Goal: Task Accomplishment & Management: Manage account settings

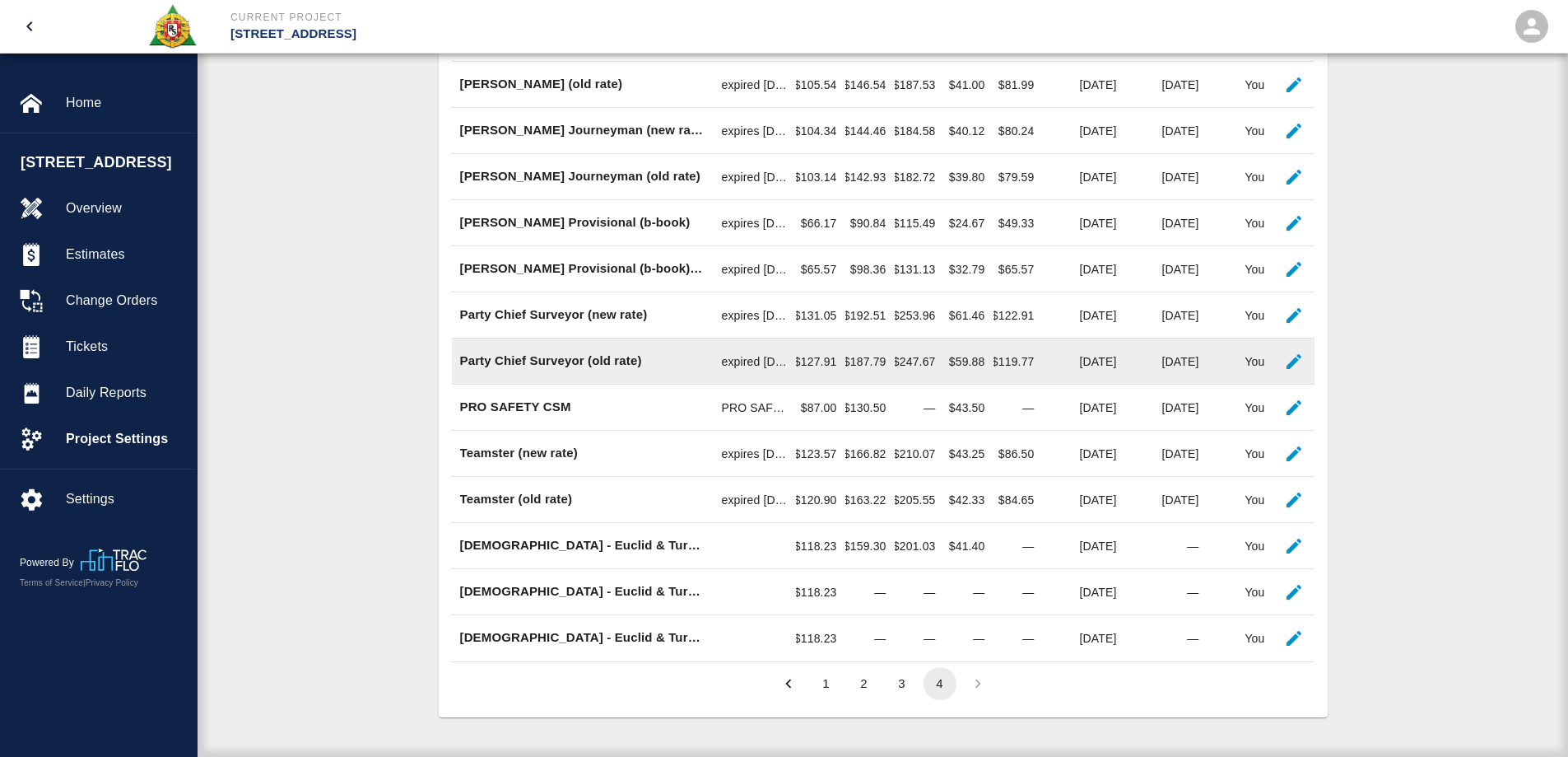
scroll to position [982, 851]
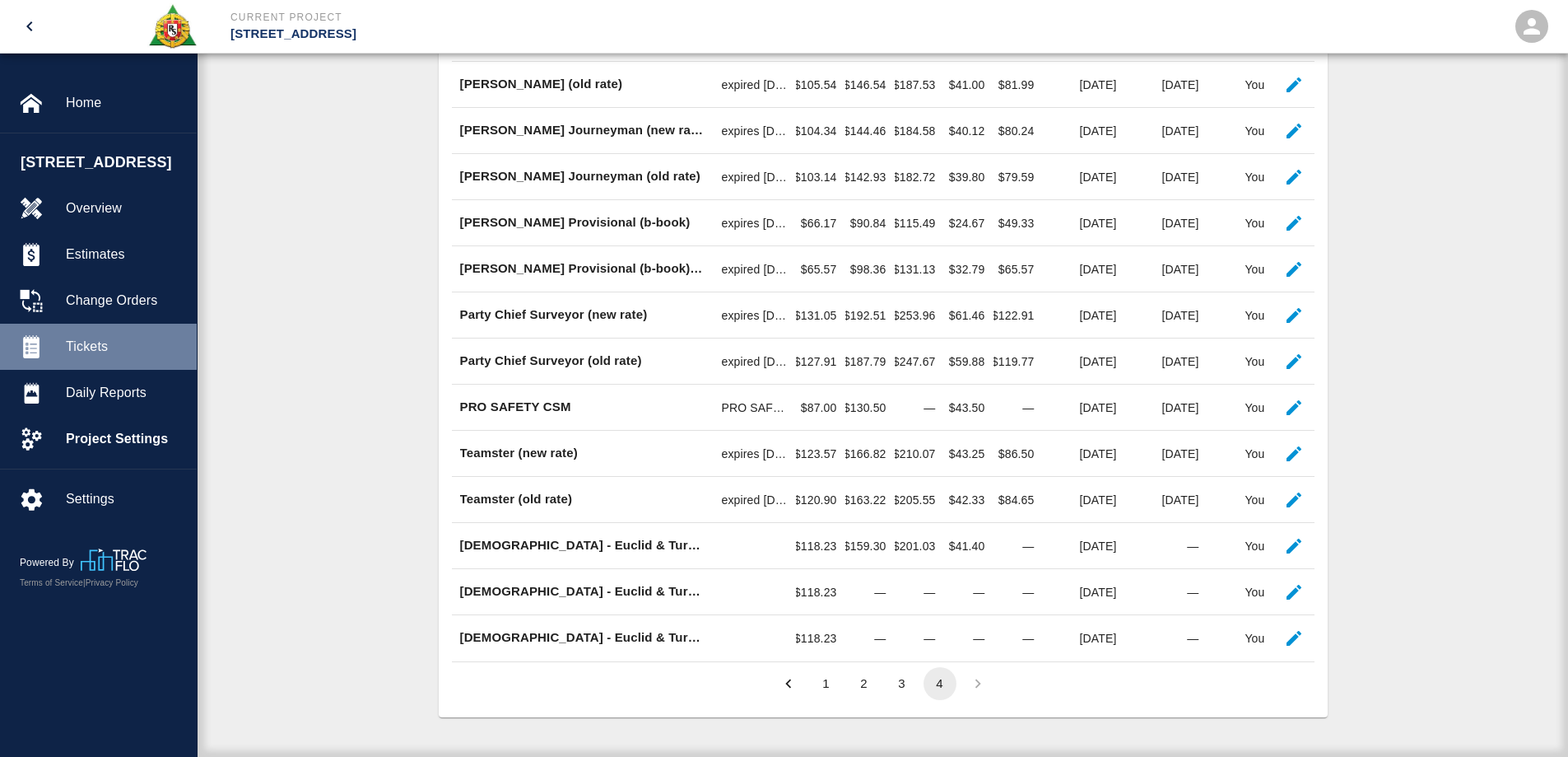
click at [72, 339] on span "Tickets" at bounding box center [124, 347] width 118 height 20
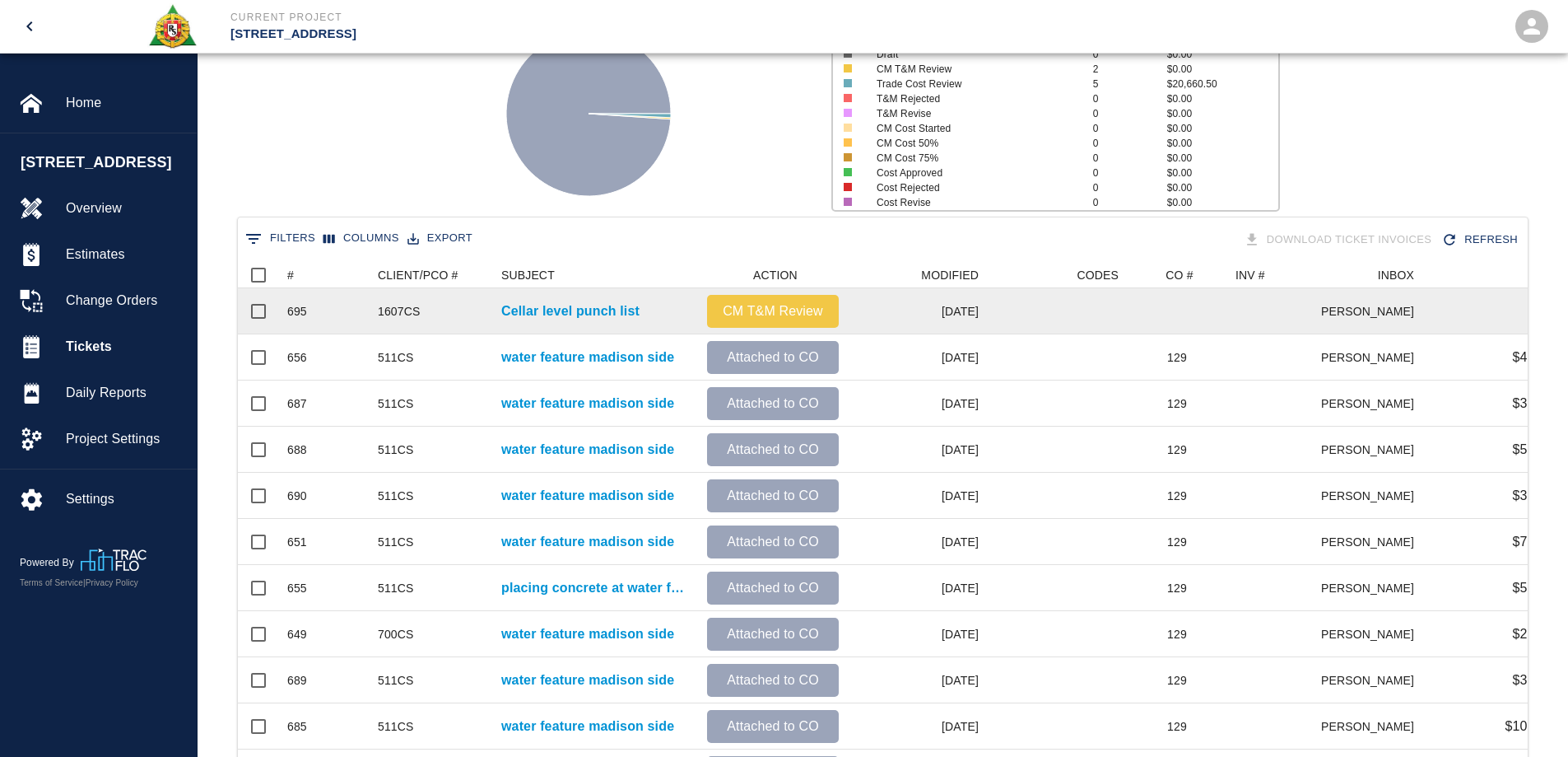
scroll to position [165, 0]
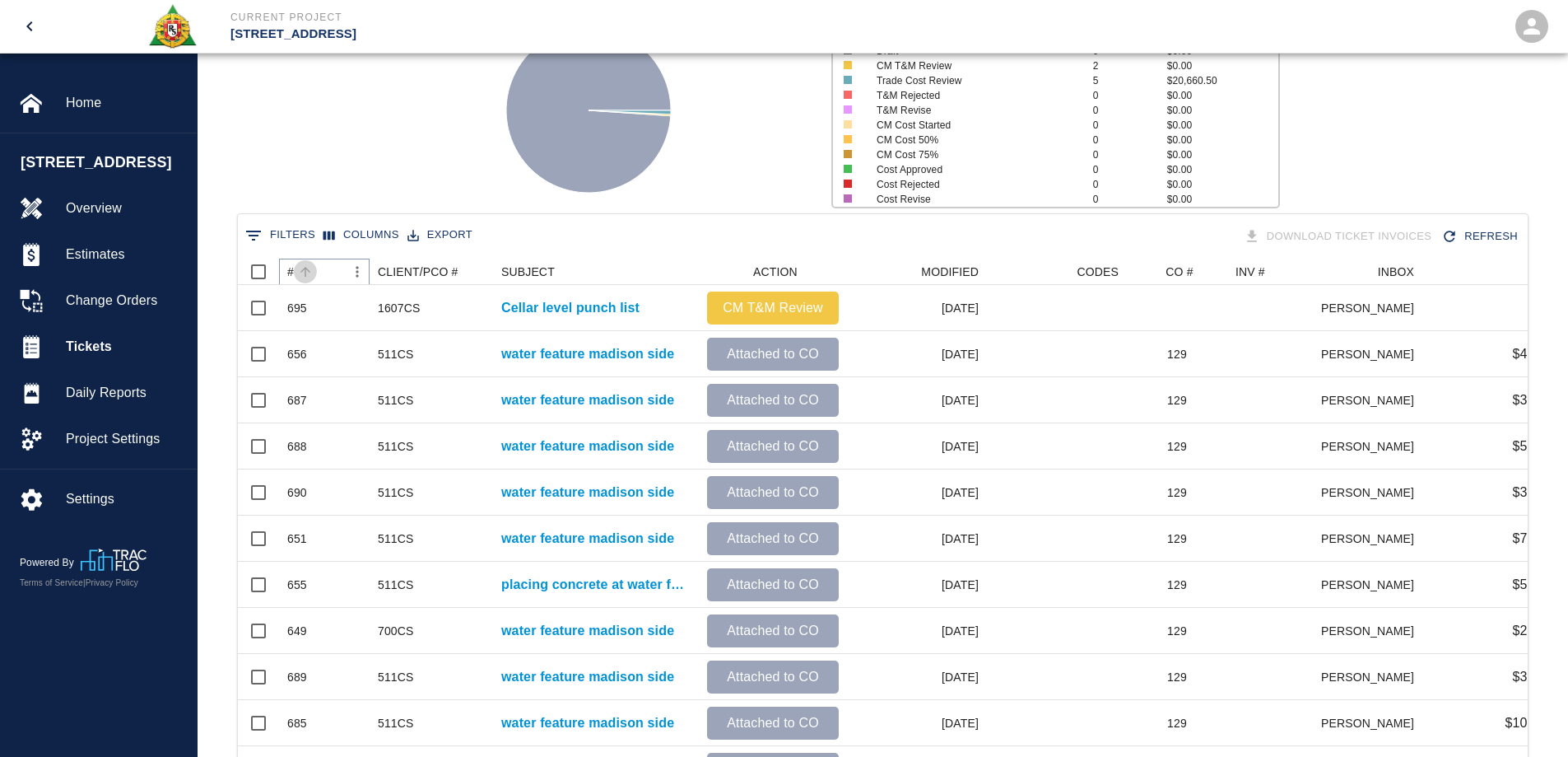
click at [296, 275] on button "Sort" at bounding box center [304, 271] width 23 height 23
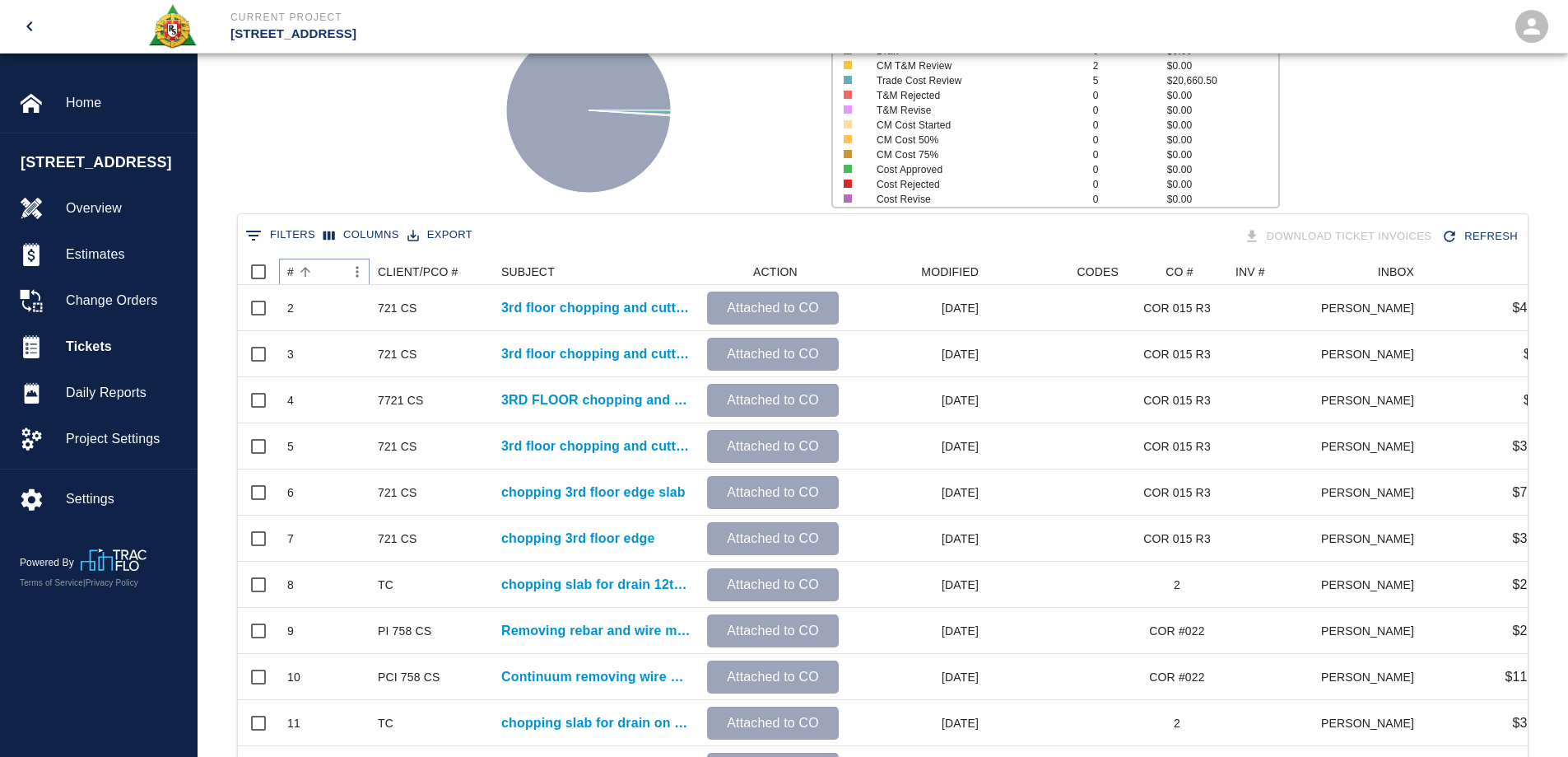
click at [296, 275] on button "Sort" at bounding box center [304, 271] width 23 height 23
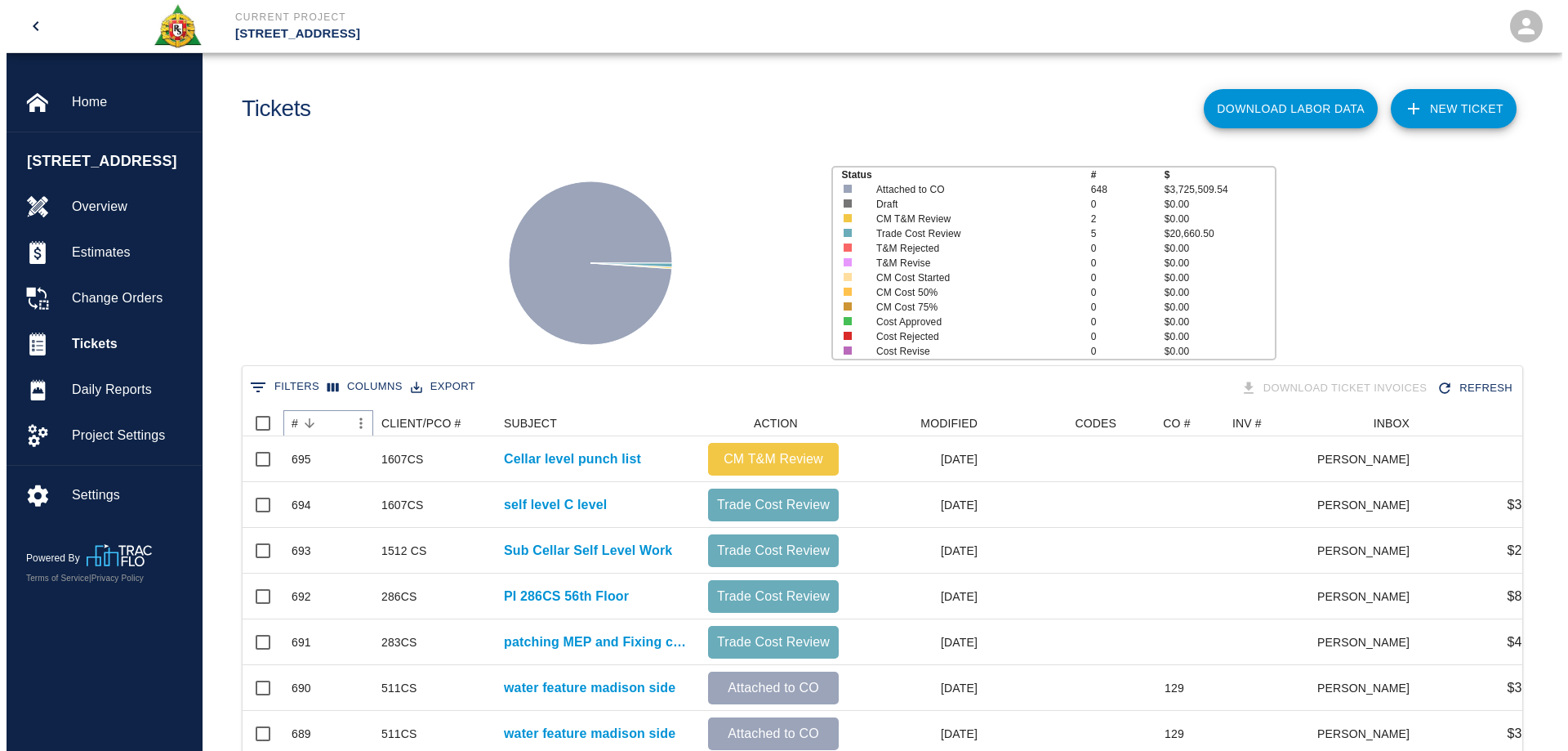
scroll to position [0, 0]
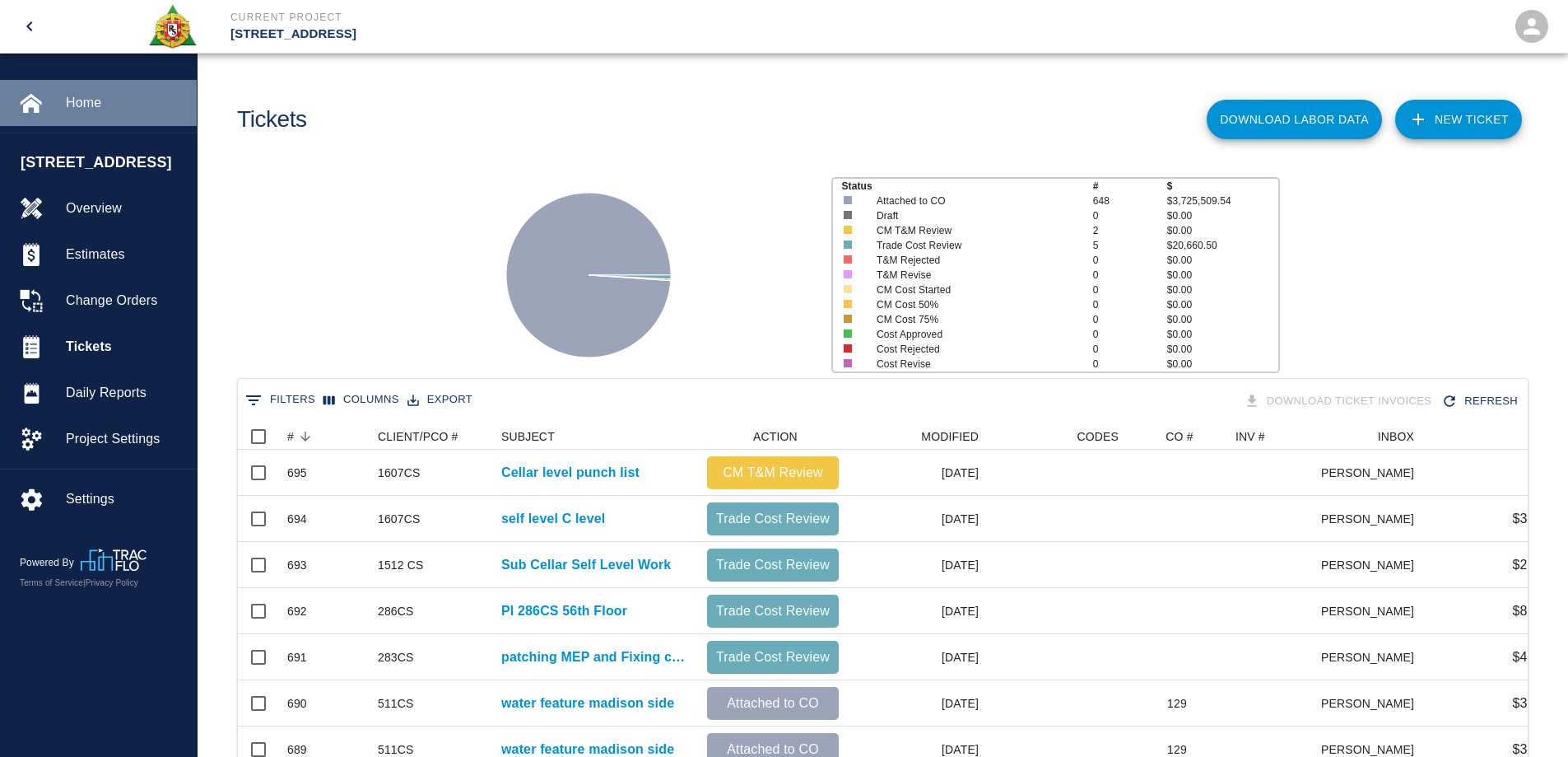
click at [83, 98] on span "Home" at bounding box center [124, 103] width 118 height 20
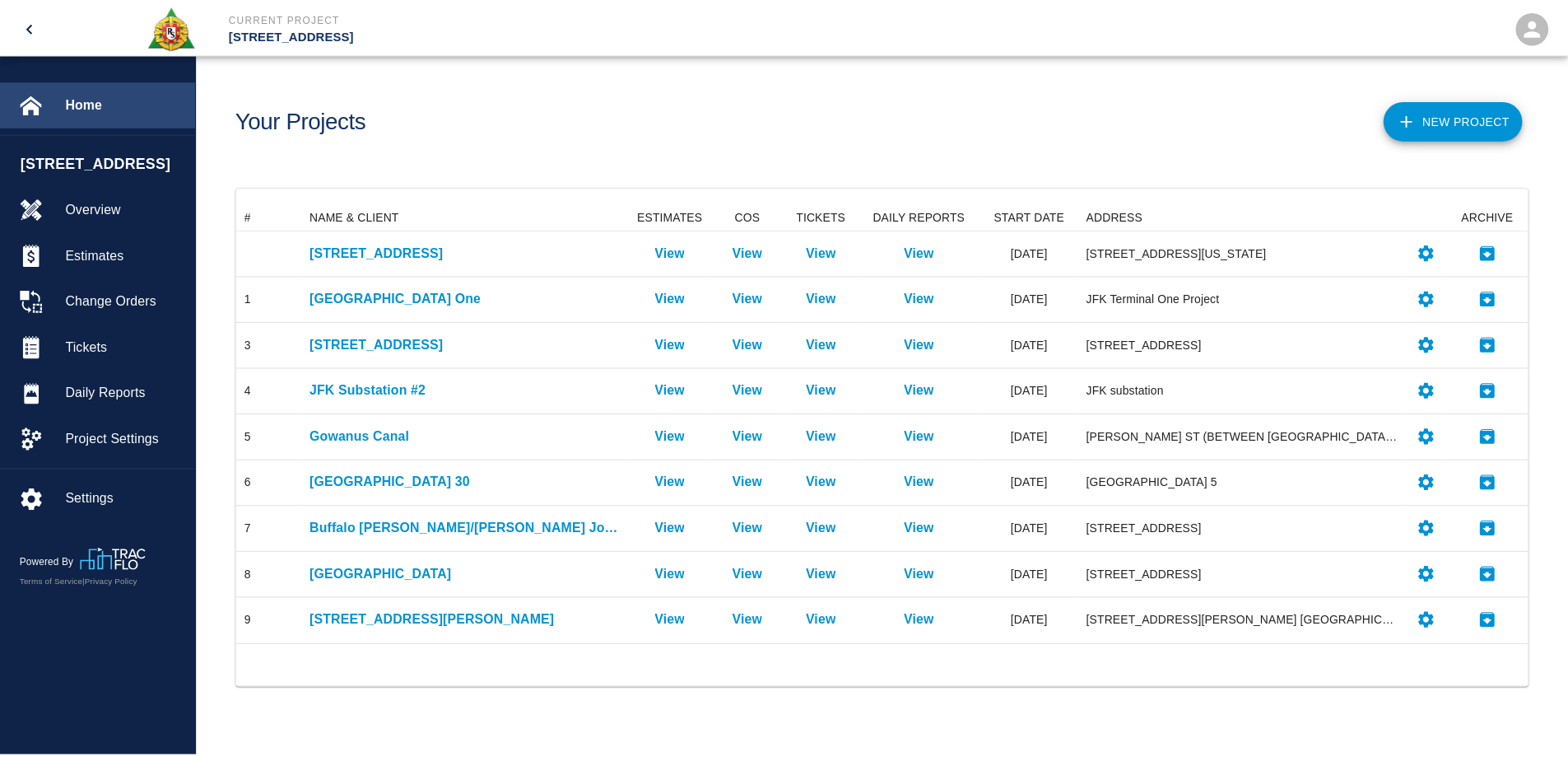
scroll to position [429, 1290]
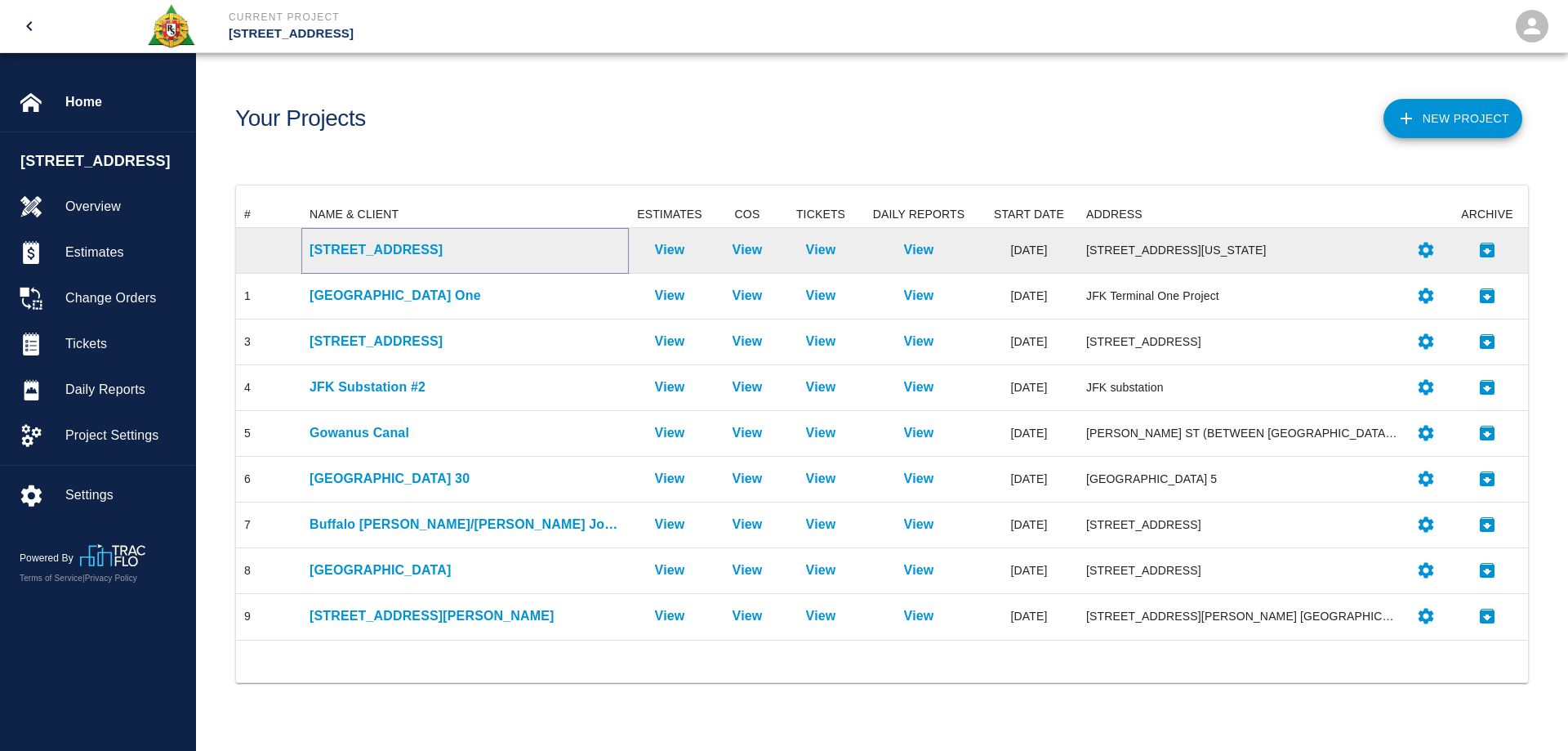
click at [392, 249] on p "[STREET_ADDRESS]" at bounding box center [465, 250] width 311 height 20
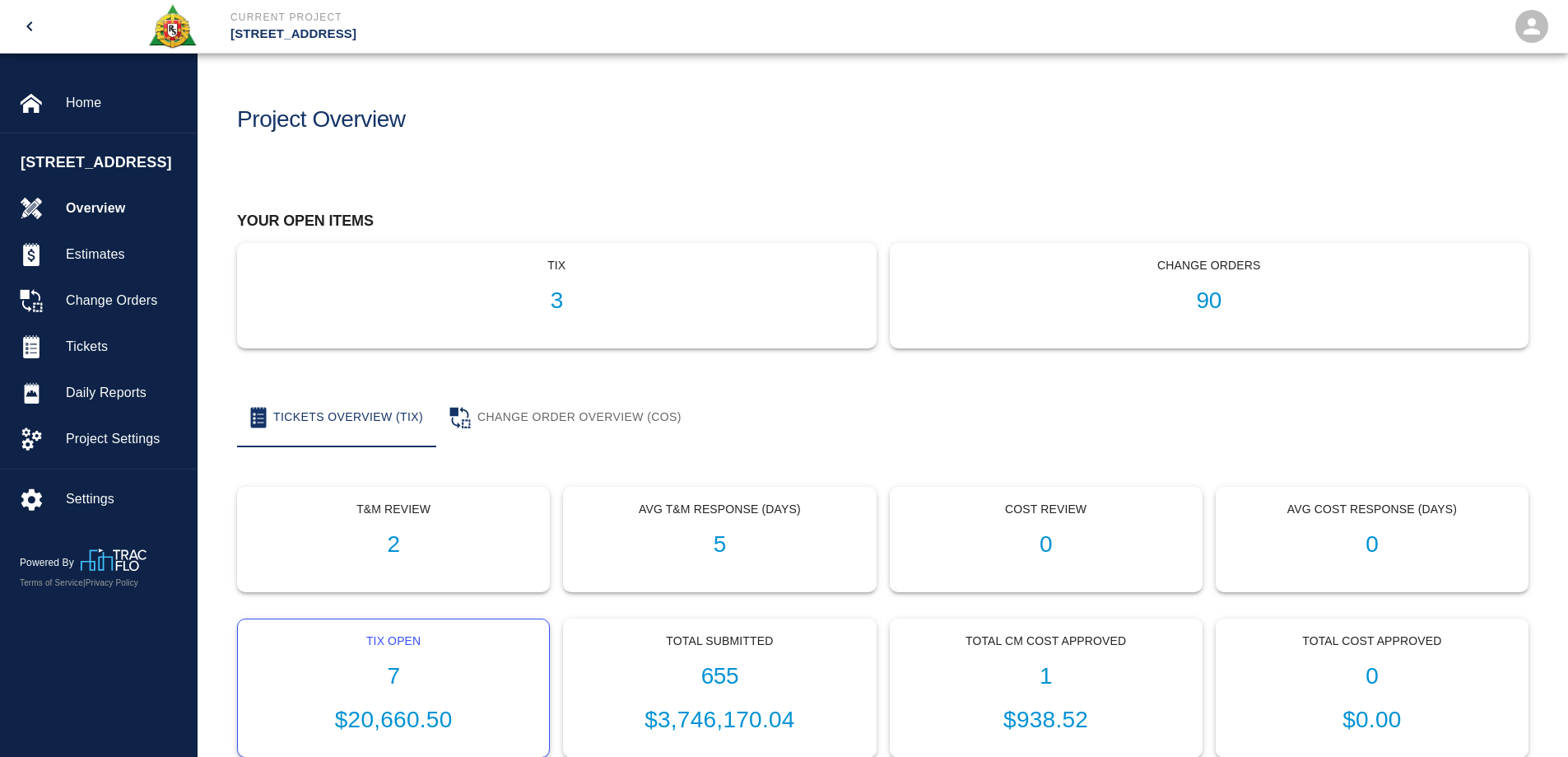
click at [392, 668] on h1 "7" at bounding box center [393, 677] width 284 height 27
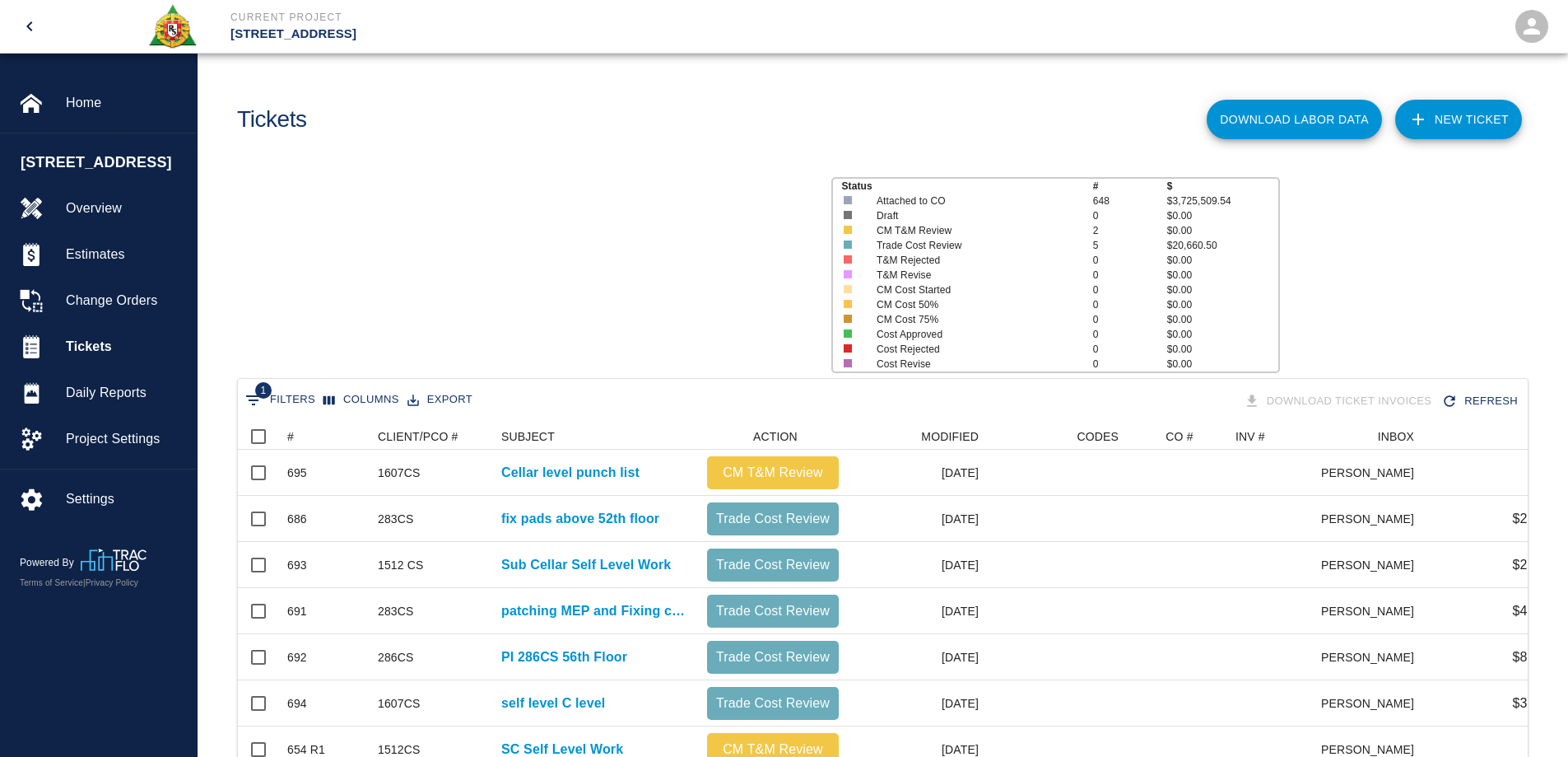
scroll to position [349, 1278]
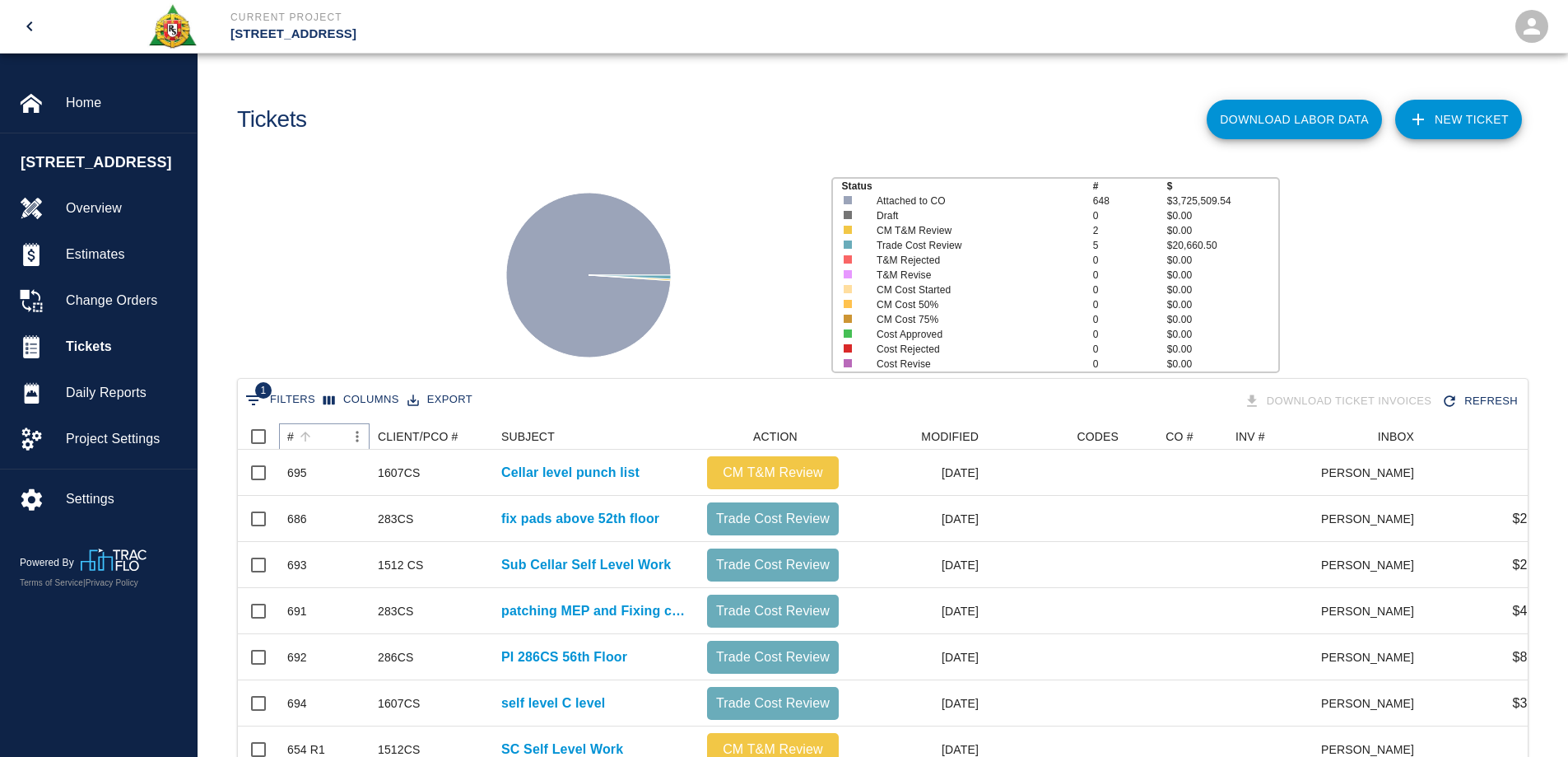
click at [295, 440] on button "Sort" at bounding box center [304, 436] width 23 height 23
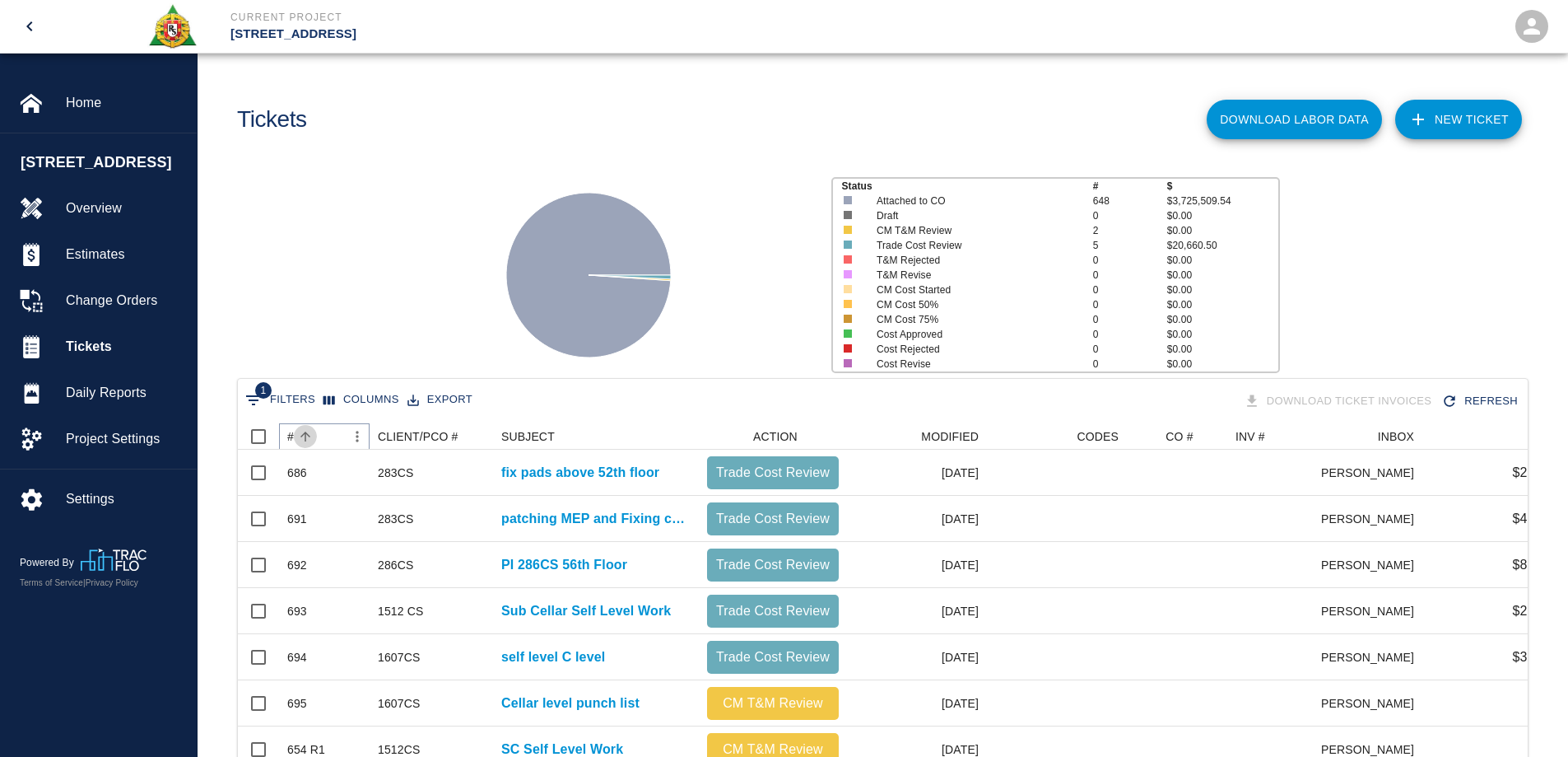
click at [295, 440] on button "Sort" at bounding box center [304, 436] width 23 height 23
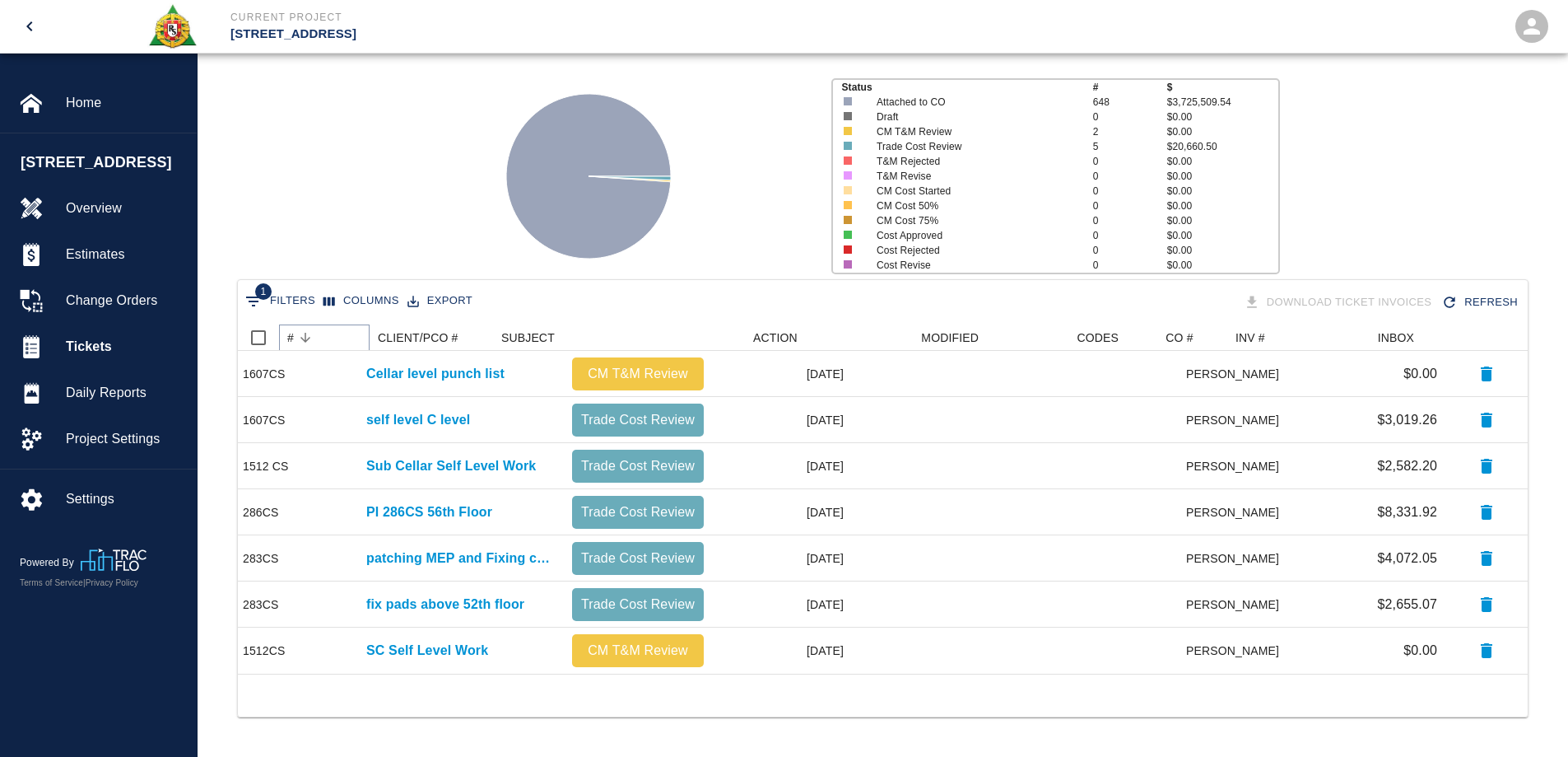
scroll to position [0, 0]
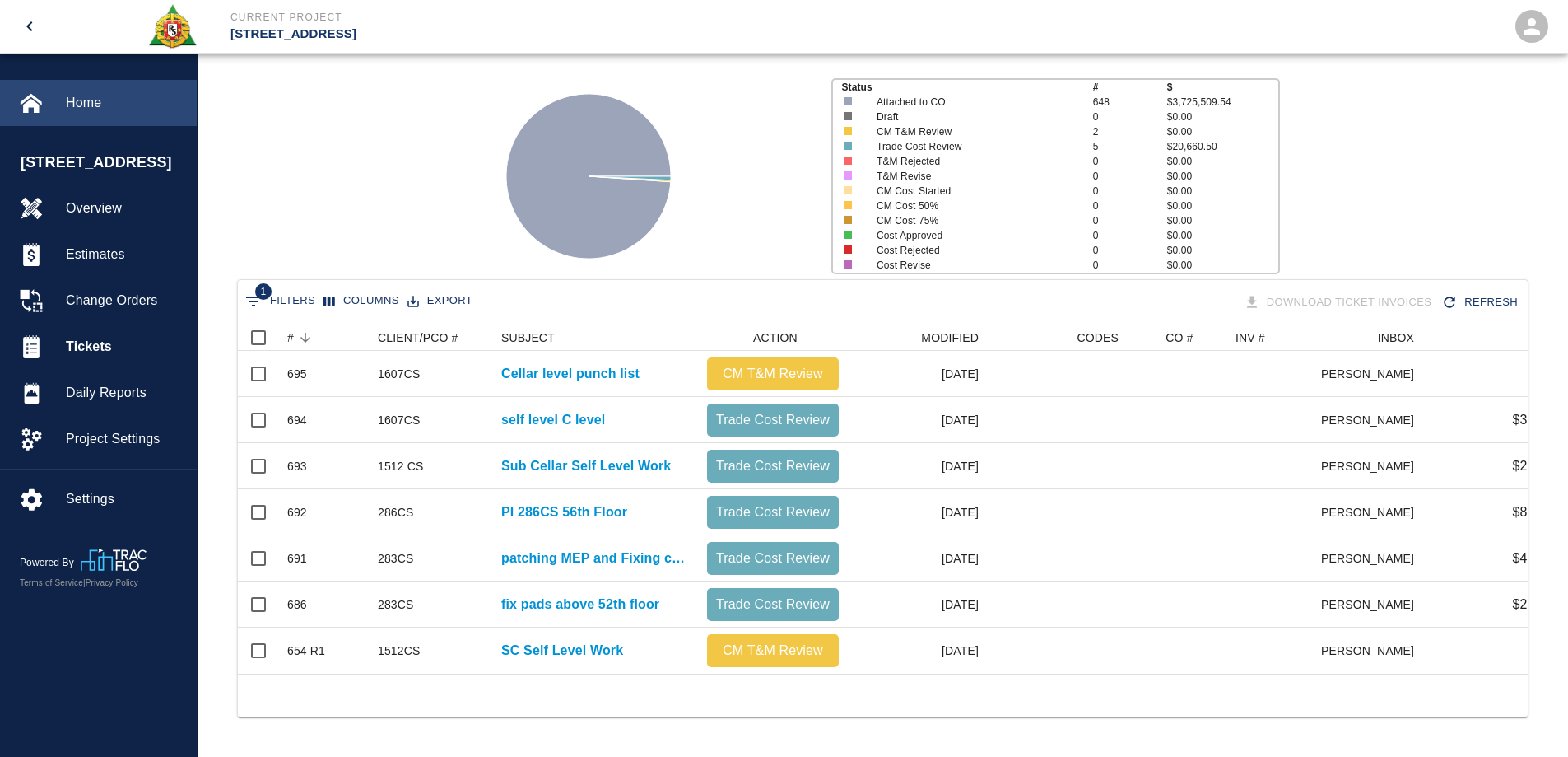
click at [85, 102] on span "Home" at bounding box center [124, 103] width 118 height 20
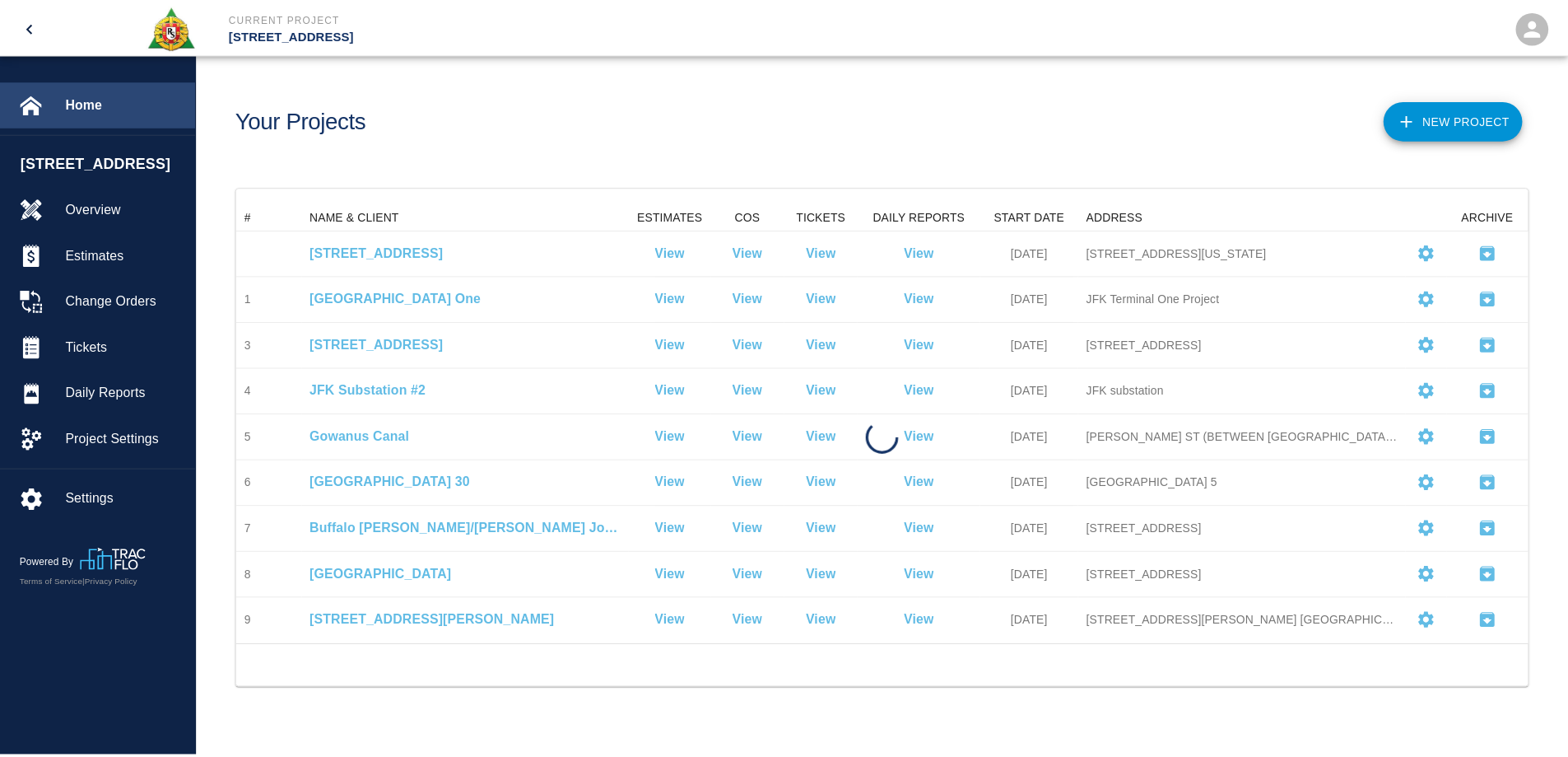
scroll to position [429, 1290]
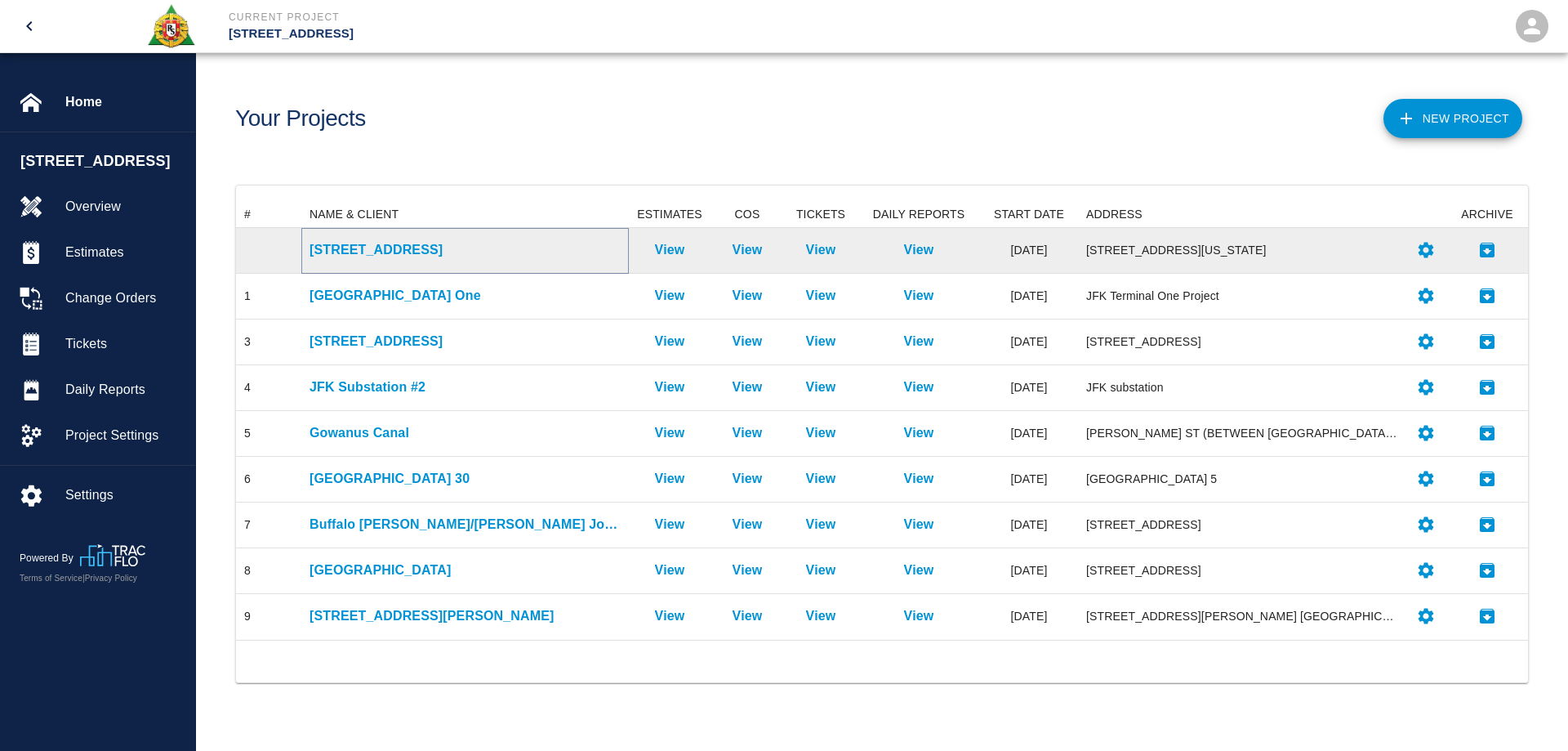
click at [397, 245] on p "[STREET_ADDRESS]" at bounding box center [465, 250] width 311 height 20
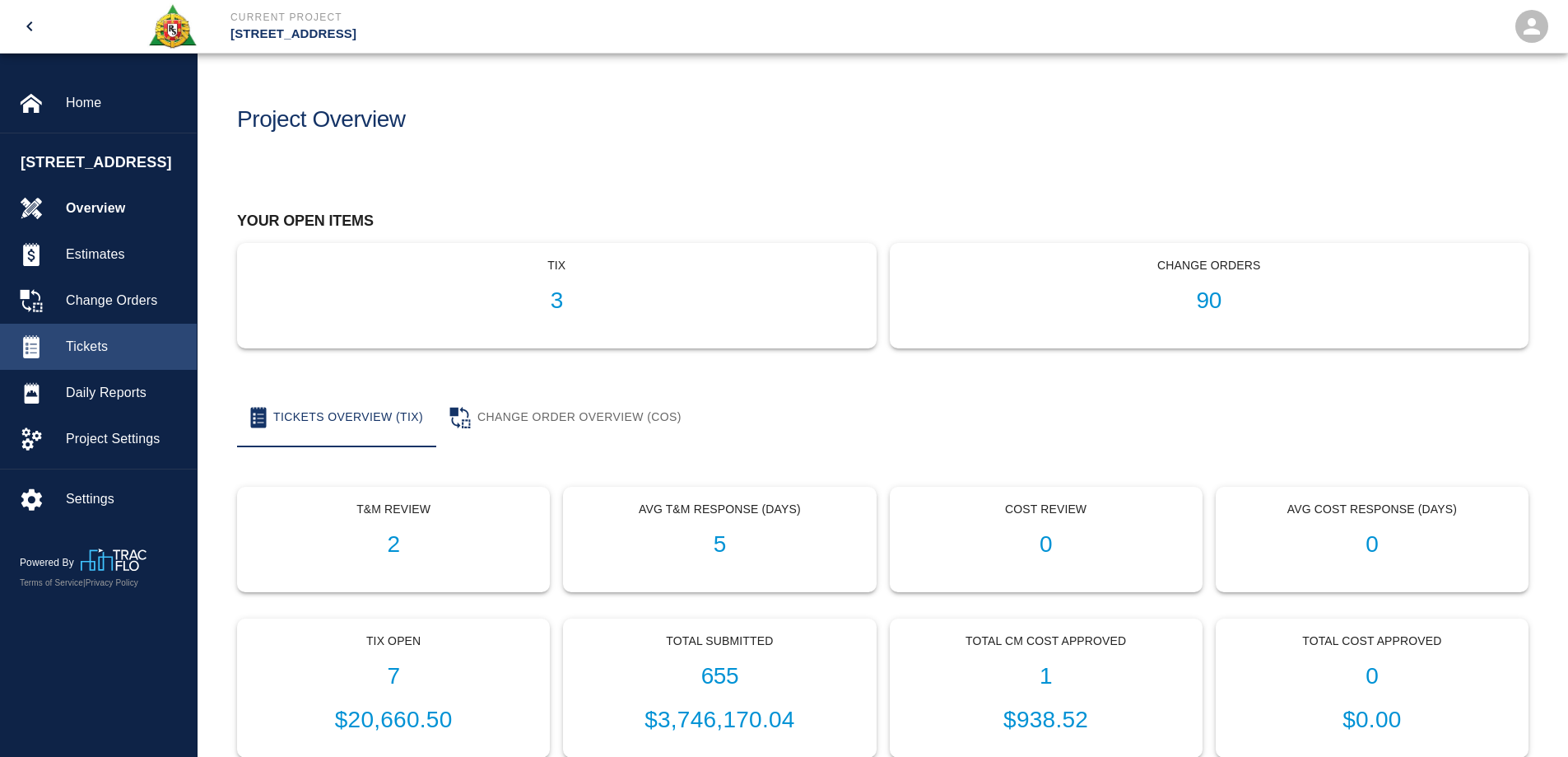
click at [99, 347] on span "Tickets" at bounding box center [124, 347] width 118 height 20
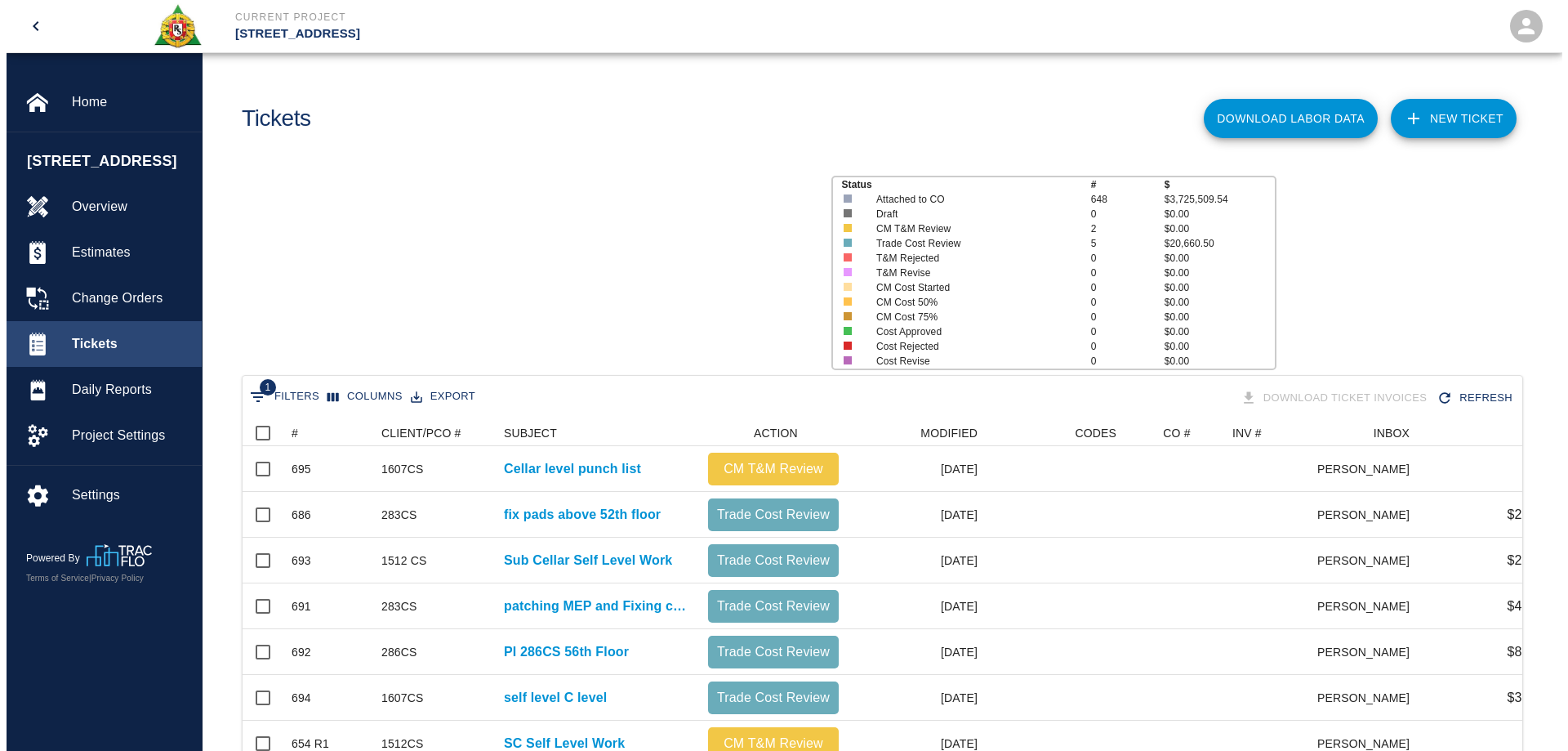
scroll to position [347, 1268]
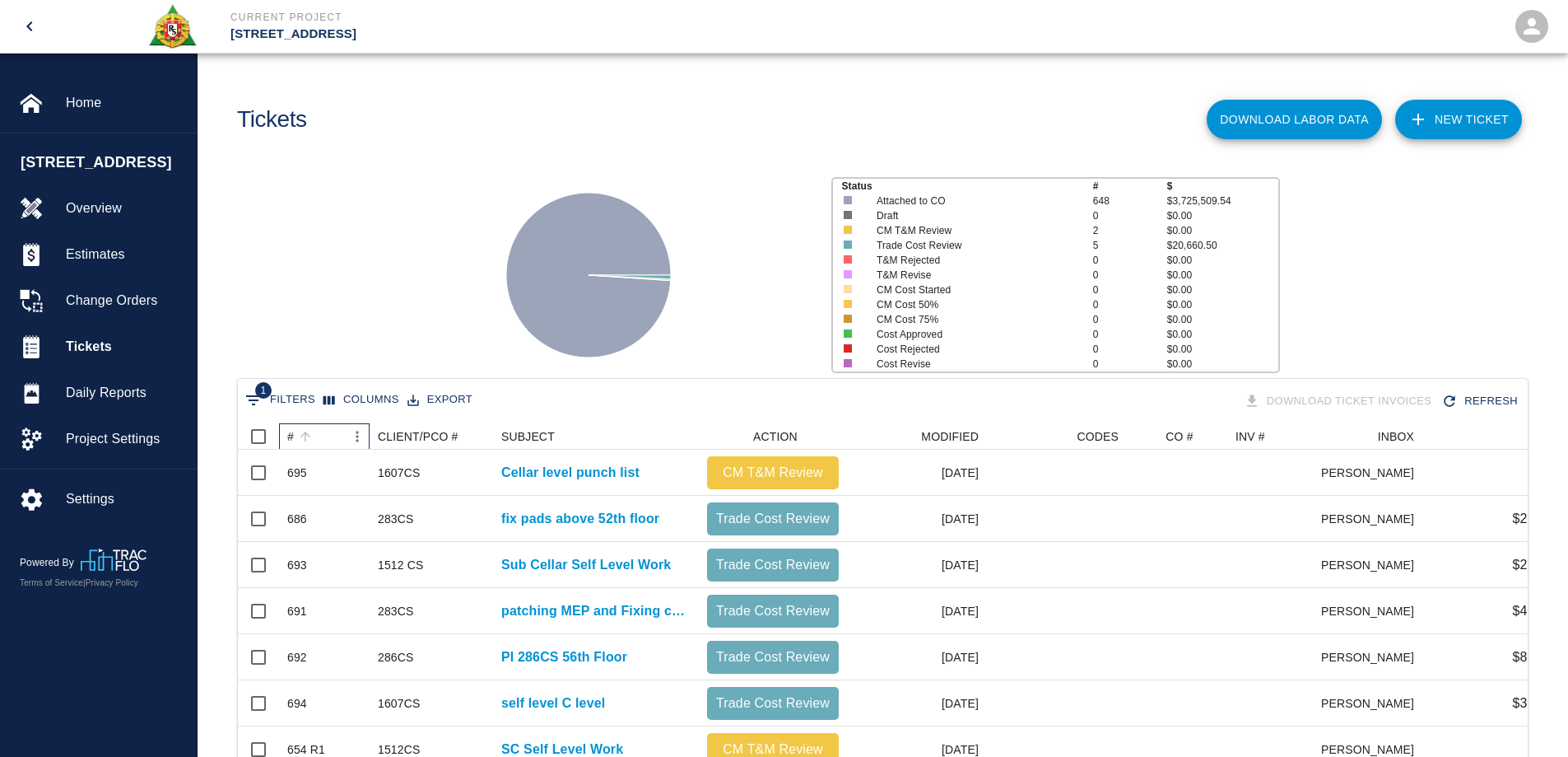
click at [294, 439] on div "#" at bounding box center [304, 436] width 23 height 23
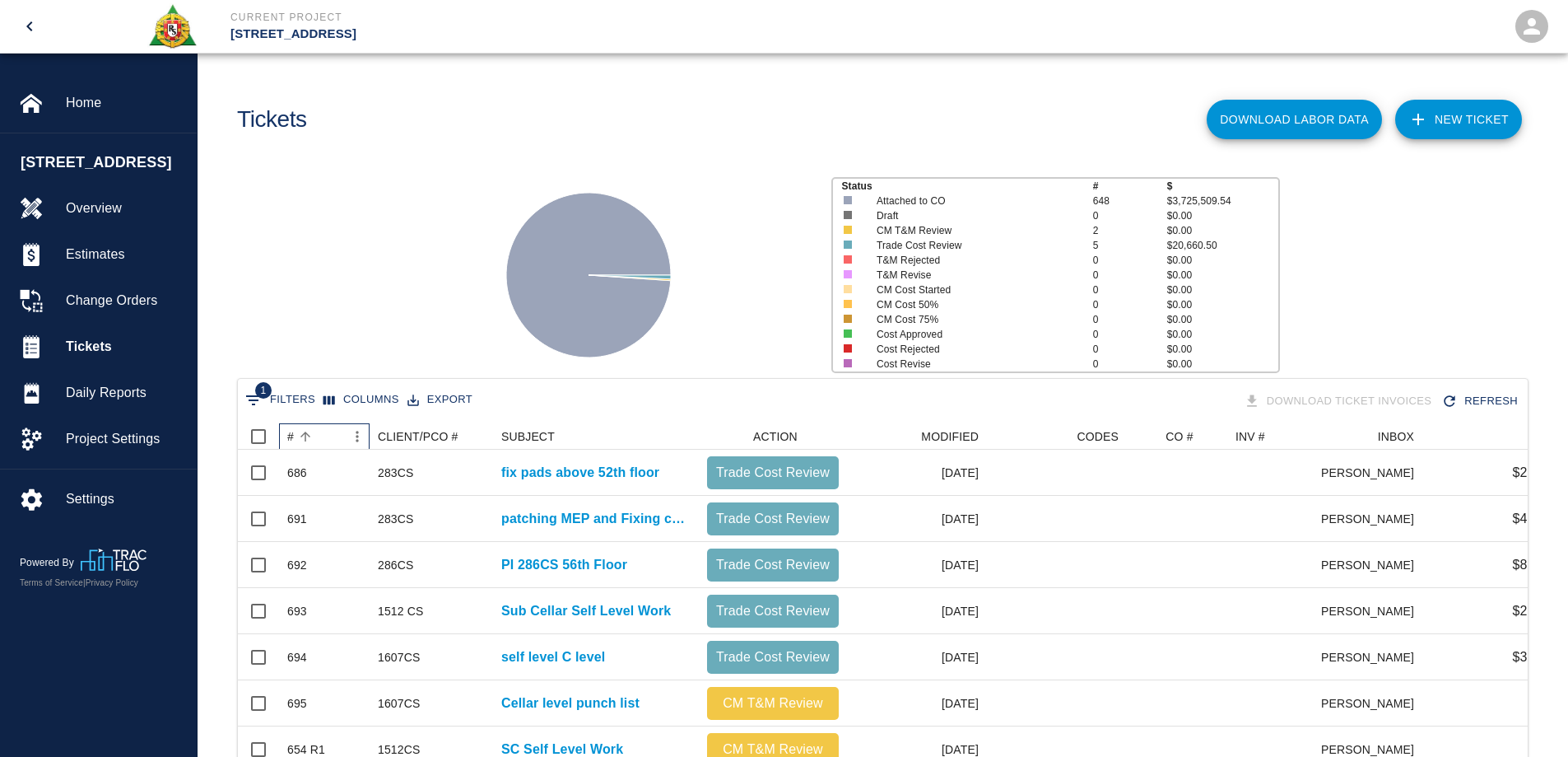
click at [294, 439] on div "#" at bounding box center [304, 436] width 23 height 23
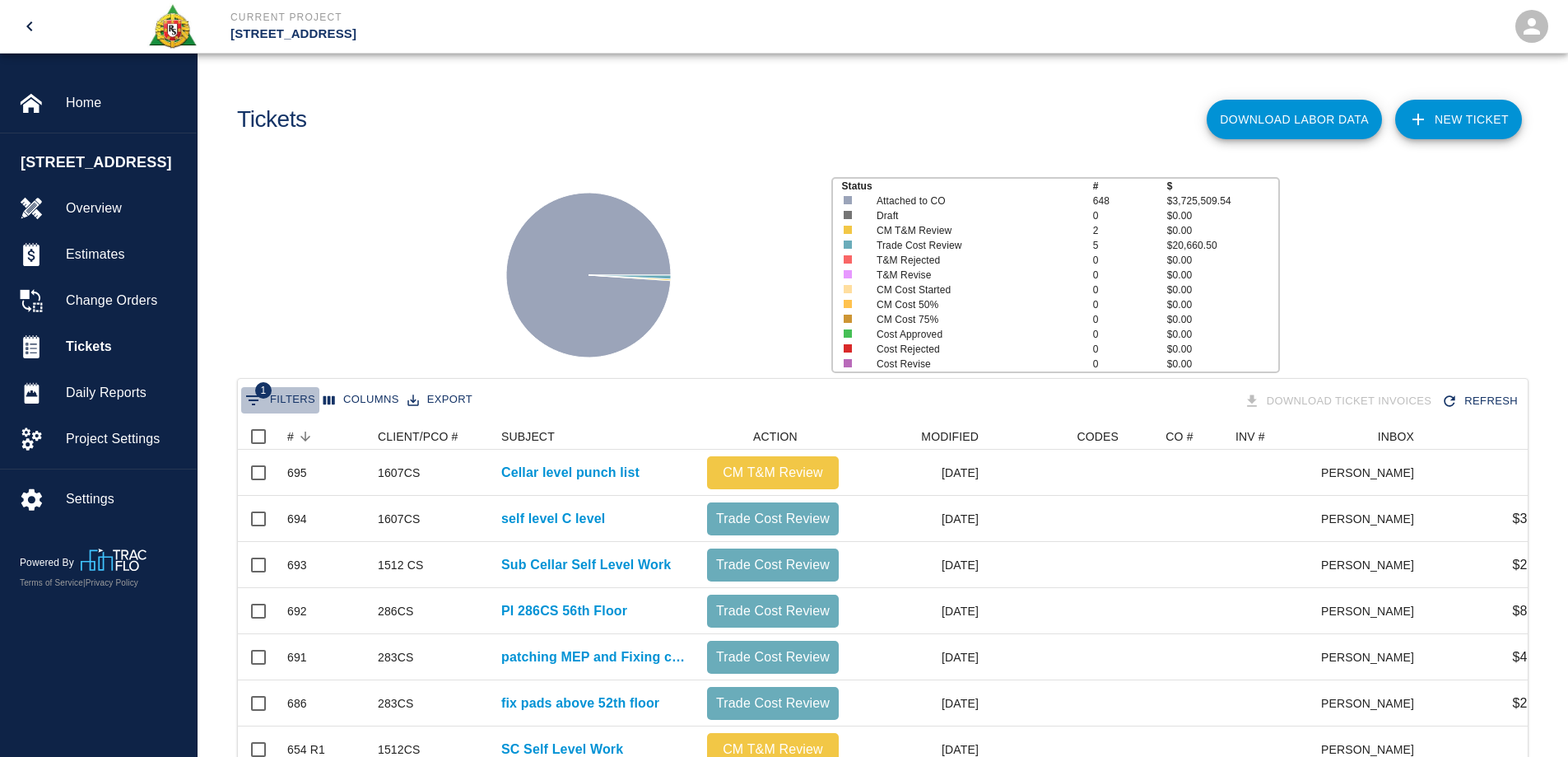
click at [256, 402] on icon "Show filters" at bounding box center [253, 400] width 20 height 20
select select "date_closed"
select select "isEmpty"
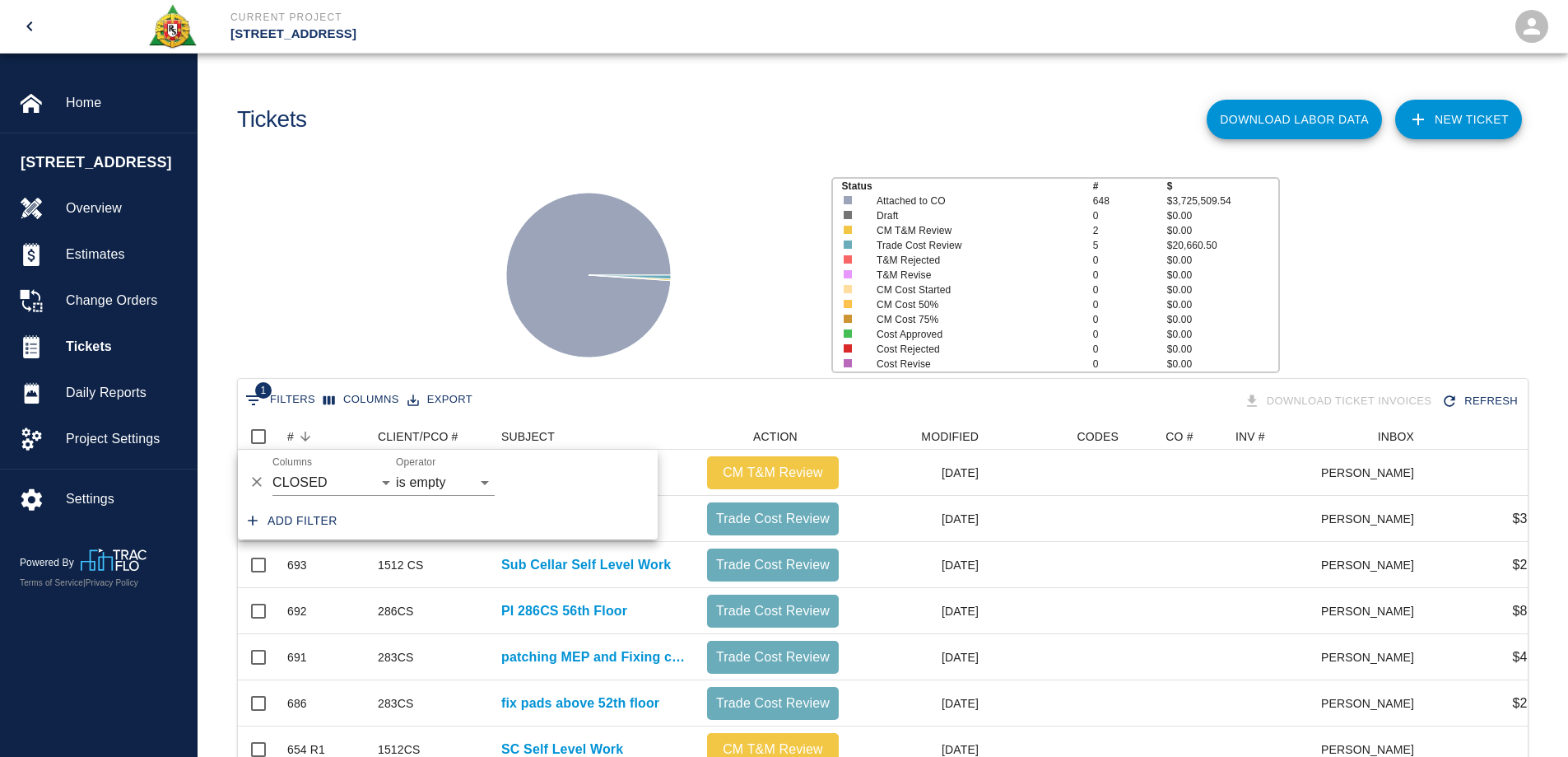
click at [453, 242] on div "Status # $ Attached to CO 648 $3,725,509.54 Draft 0 $0.00 CM T&M Review 2 $0.00…" at bounding box center [876, 268] width 1384 height 219
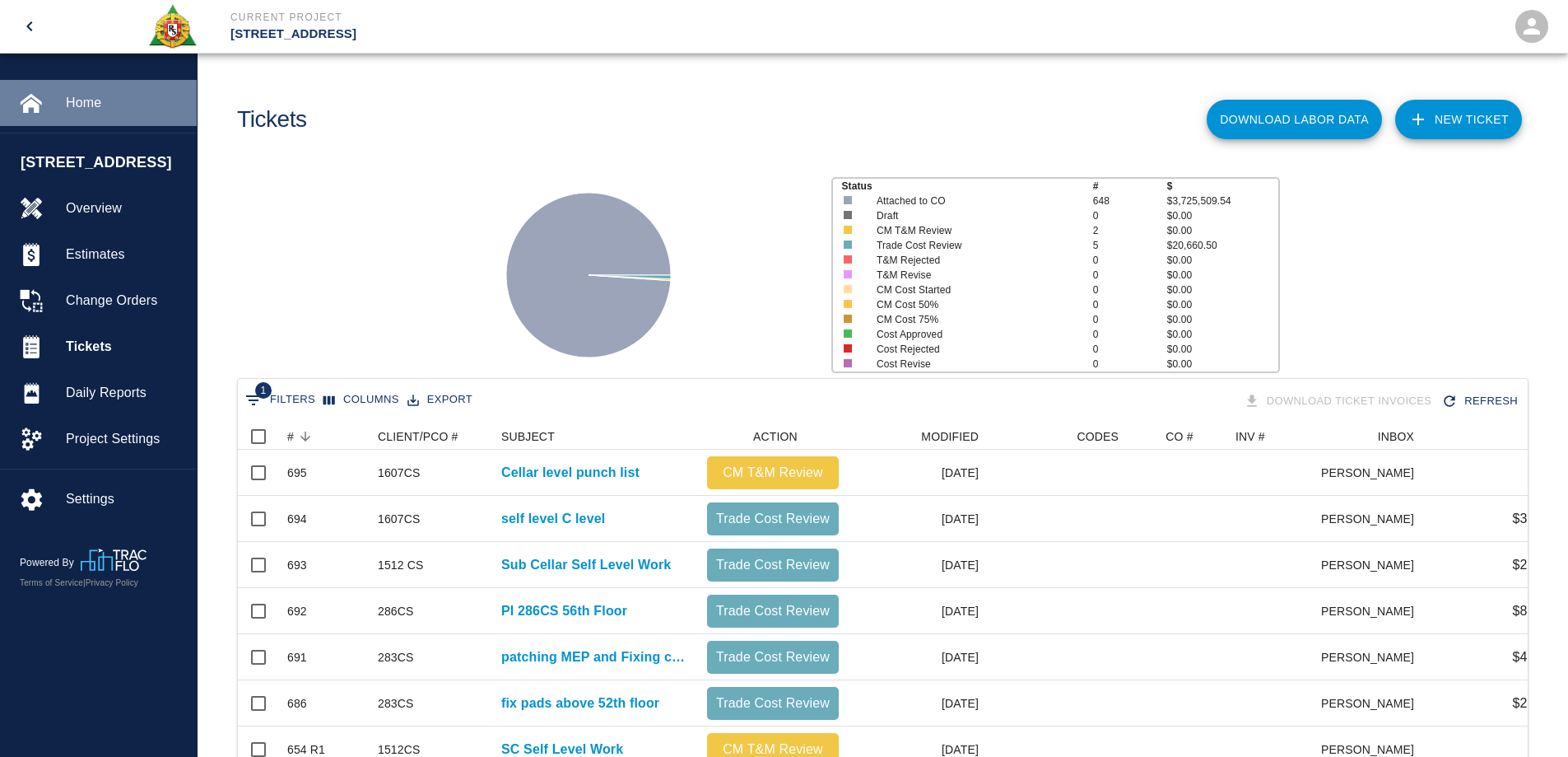
click at [88, 99] on span "Home" at bounding box center [124, 103] width 118 height 20
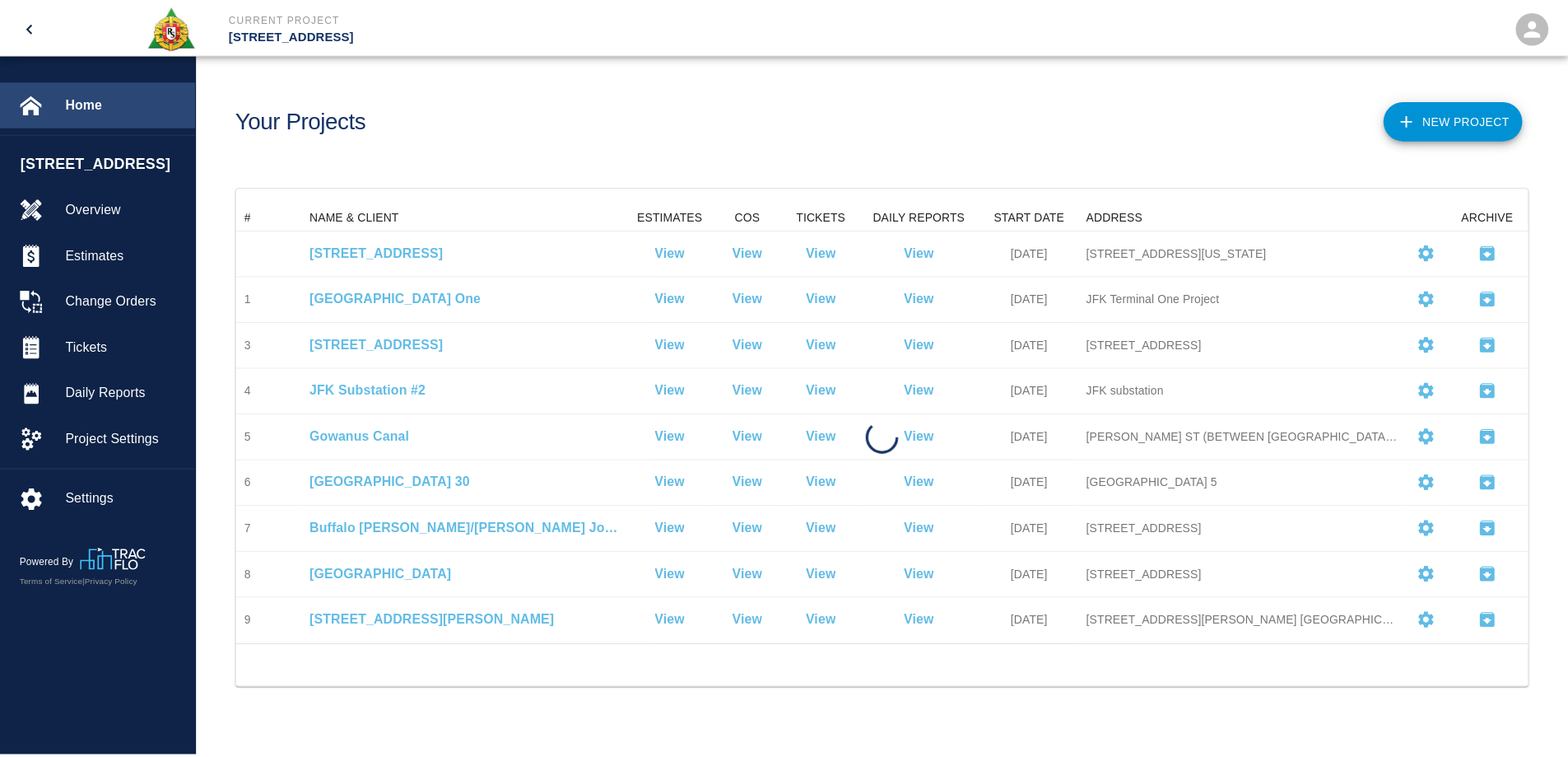
scroll to position [429, 1290]
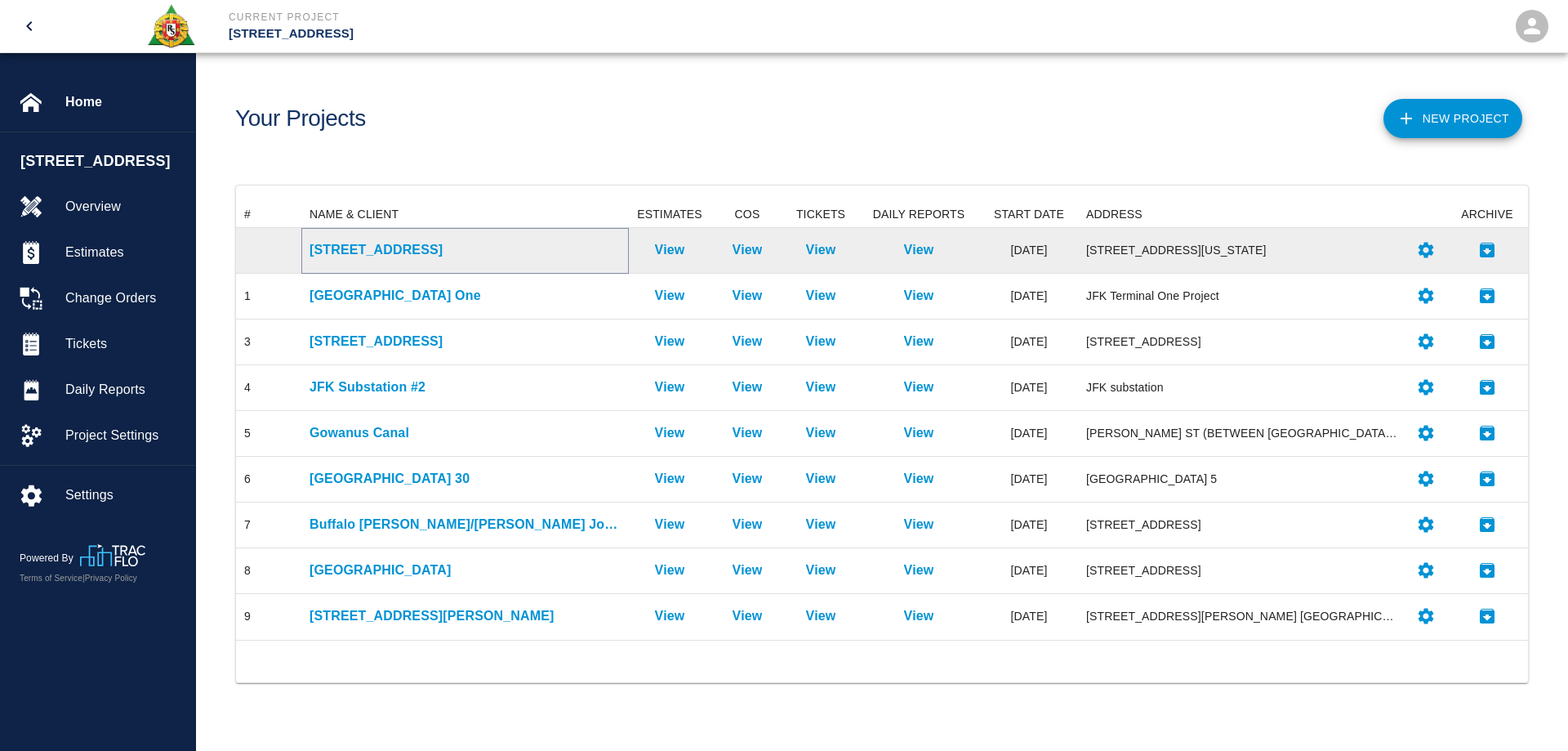
click at [348, 244] on p "[STREET_ADDRESS]" at bounding box center [465, 250] width 311 height 20
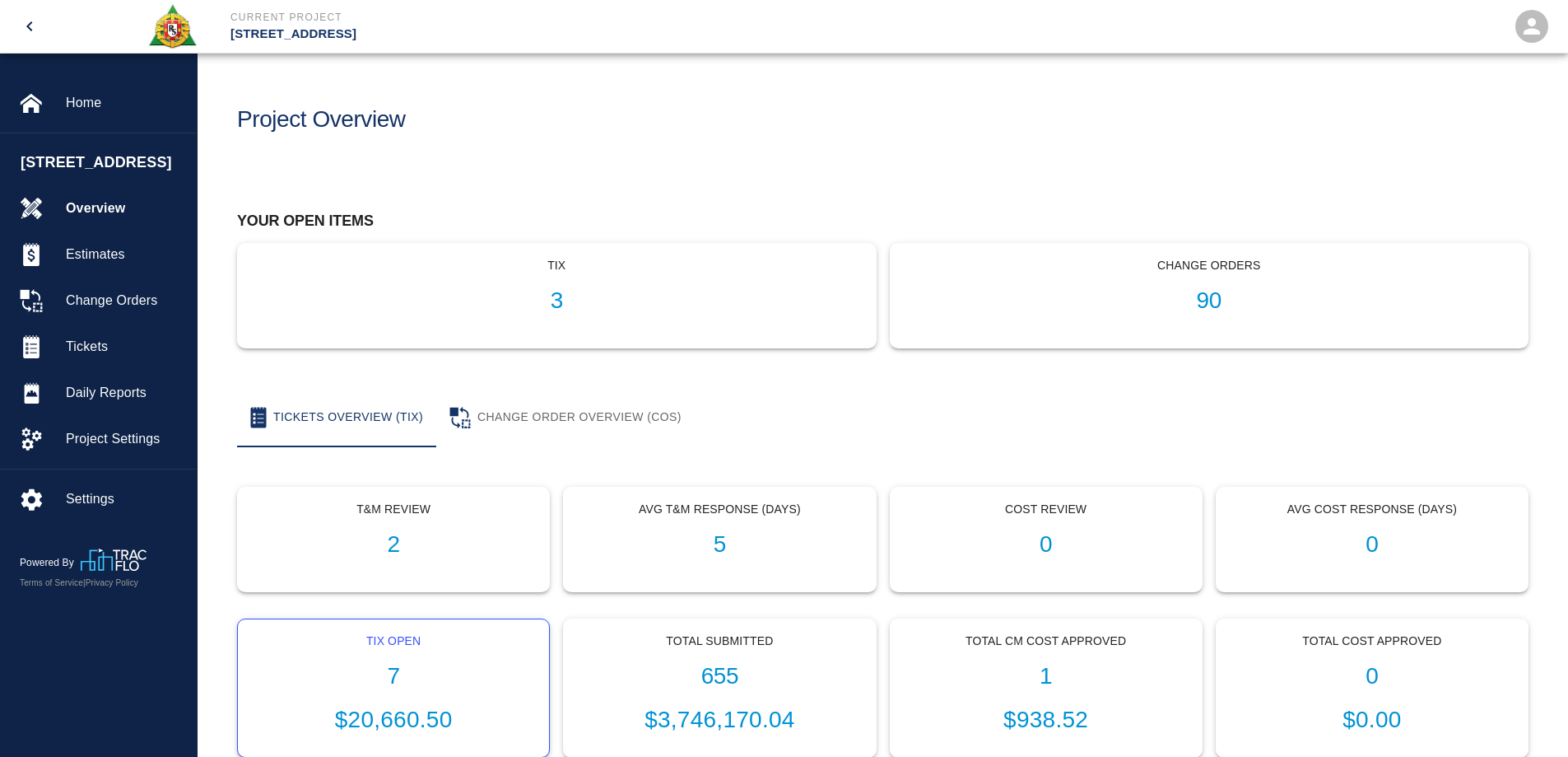
click at [397, 658] on div "Tix Open 7 $20,660.50" at bounding box center [393, 689] width 311 height 139
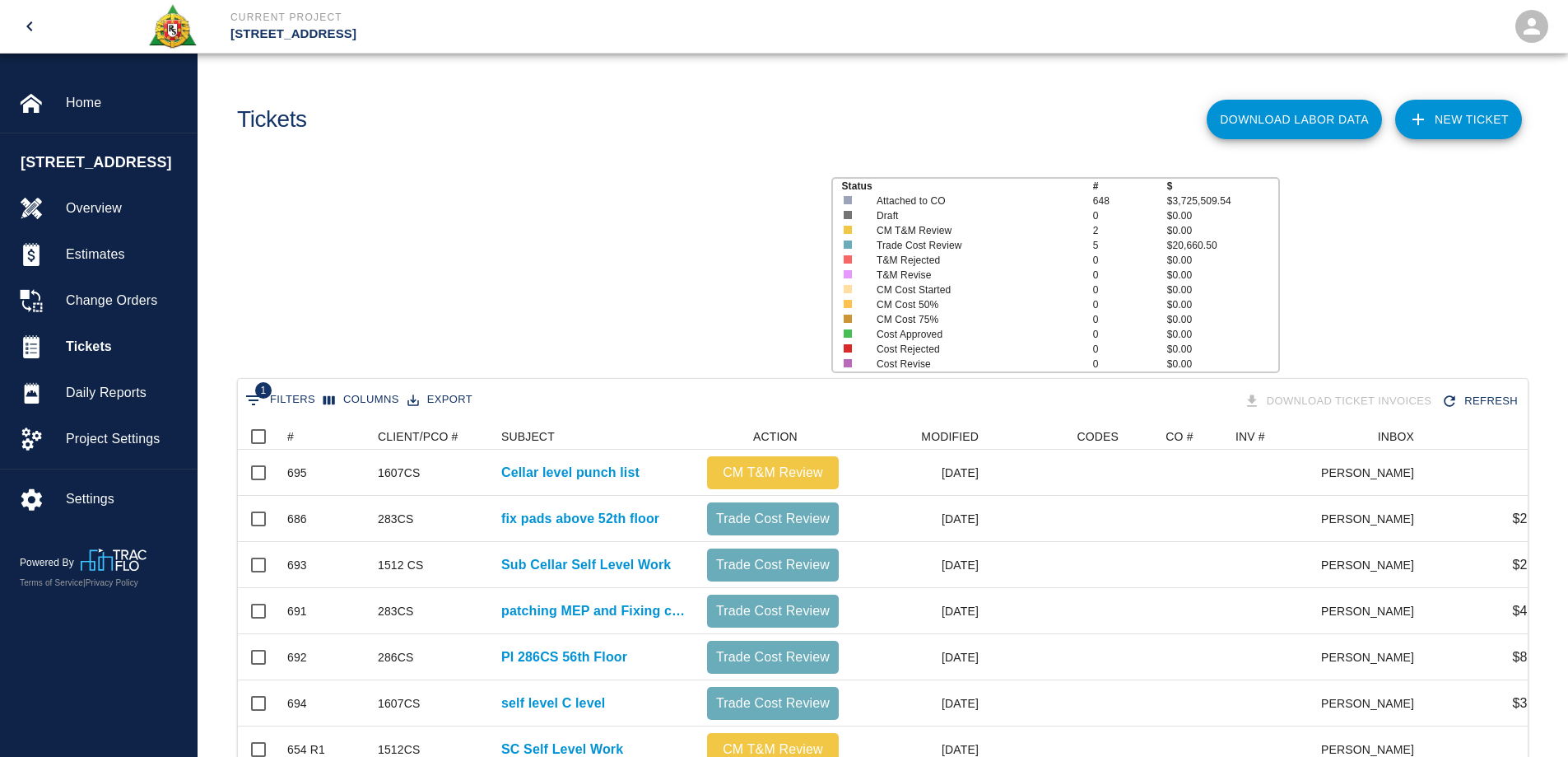
scroll to position [349, 1278]
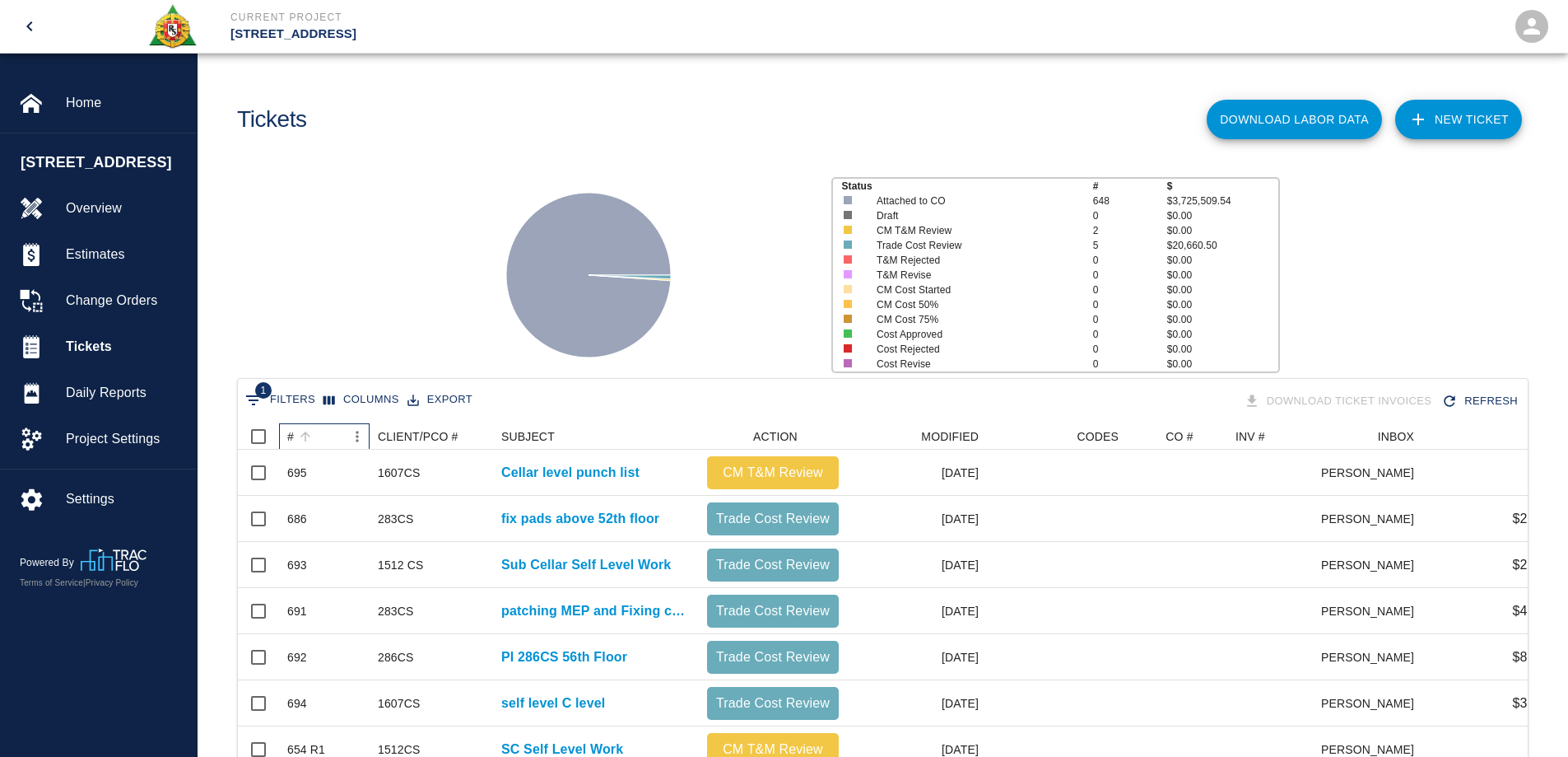
click at [294, 438] on div "#" at bounding box center [304, 436] width 23 height 23
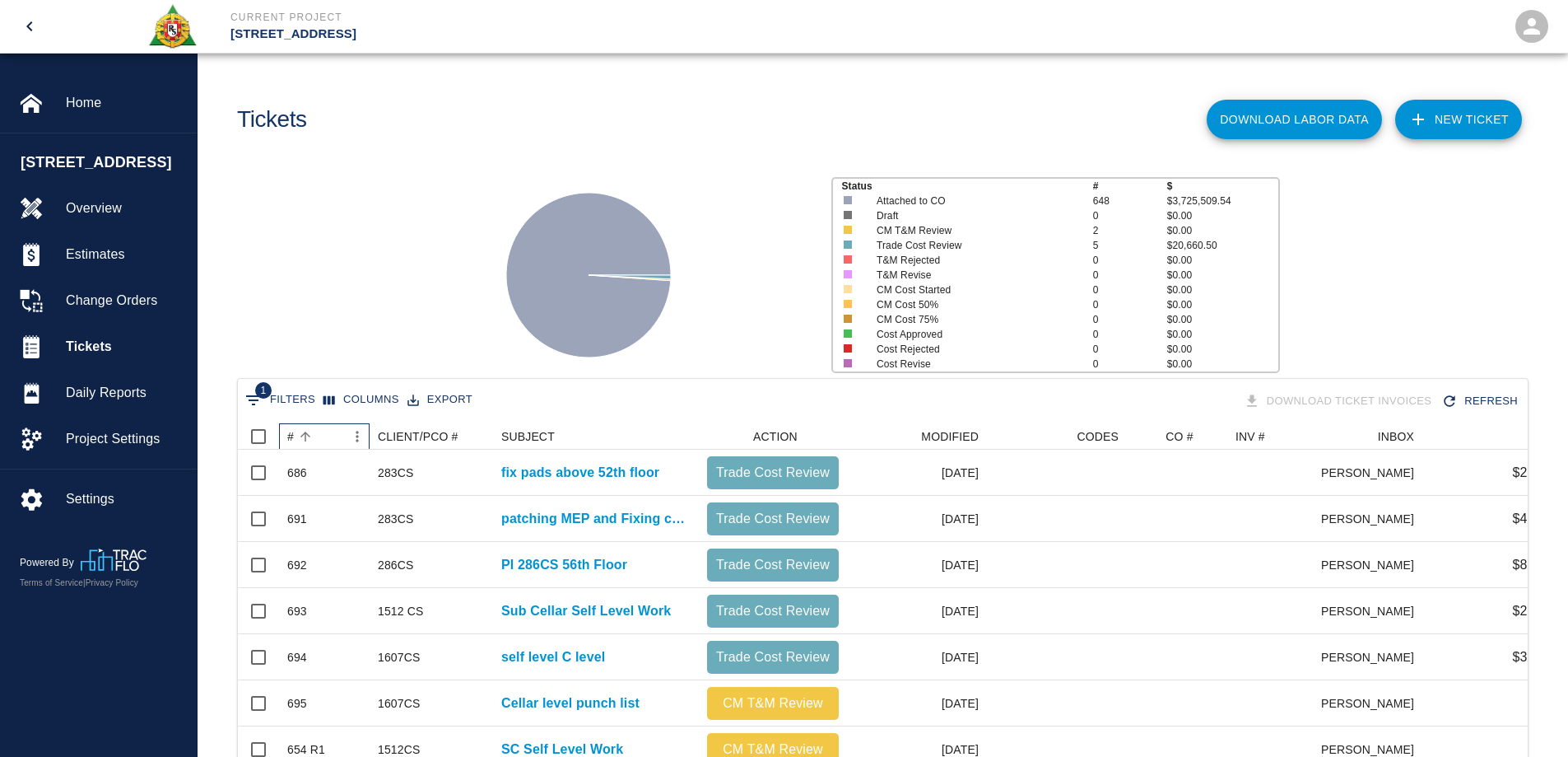
click at [294, 438] on div "#" at bounding box center [304, 436] width 23 height 23
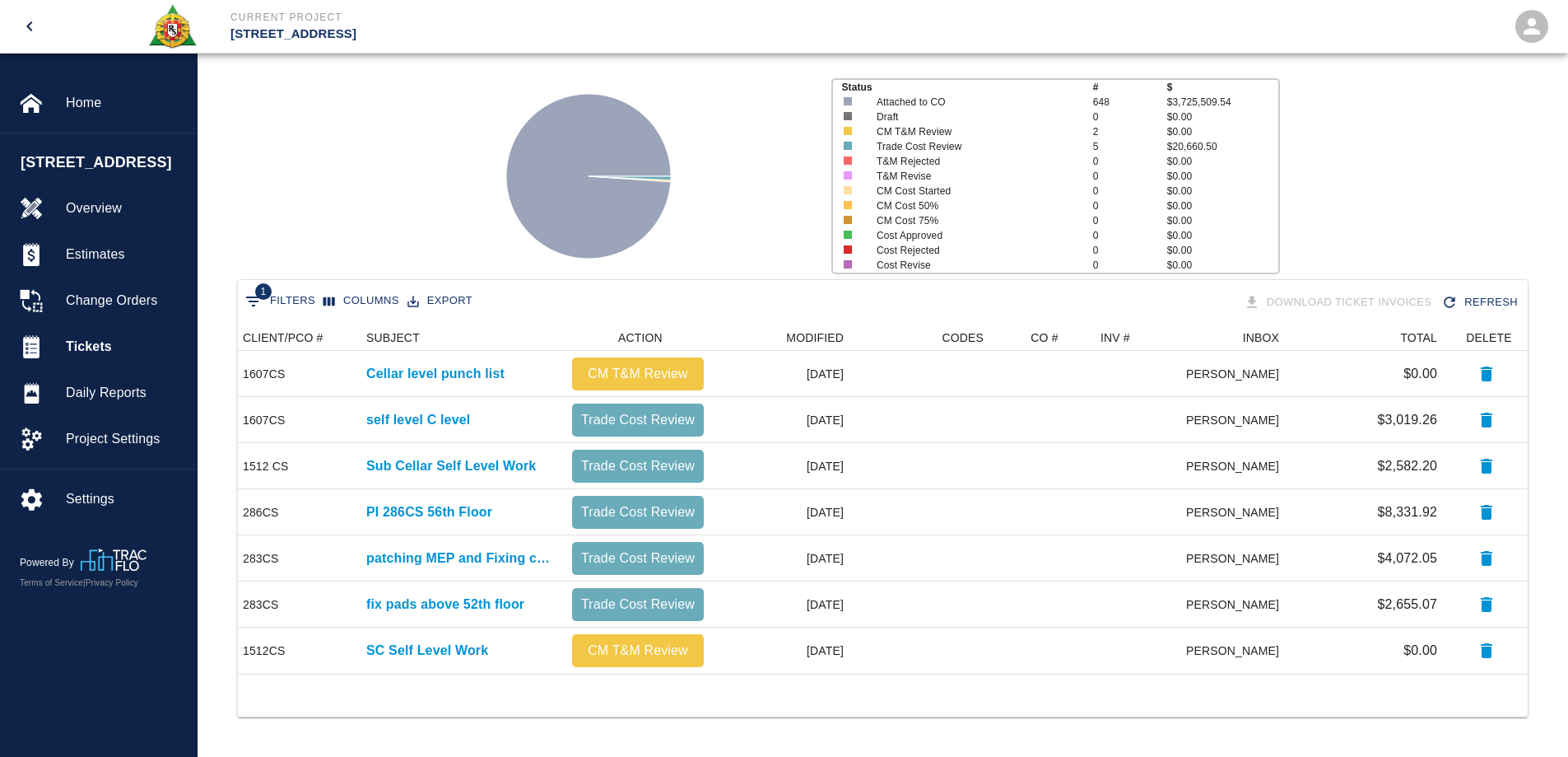
scroll to position [0, 0]
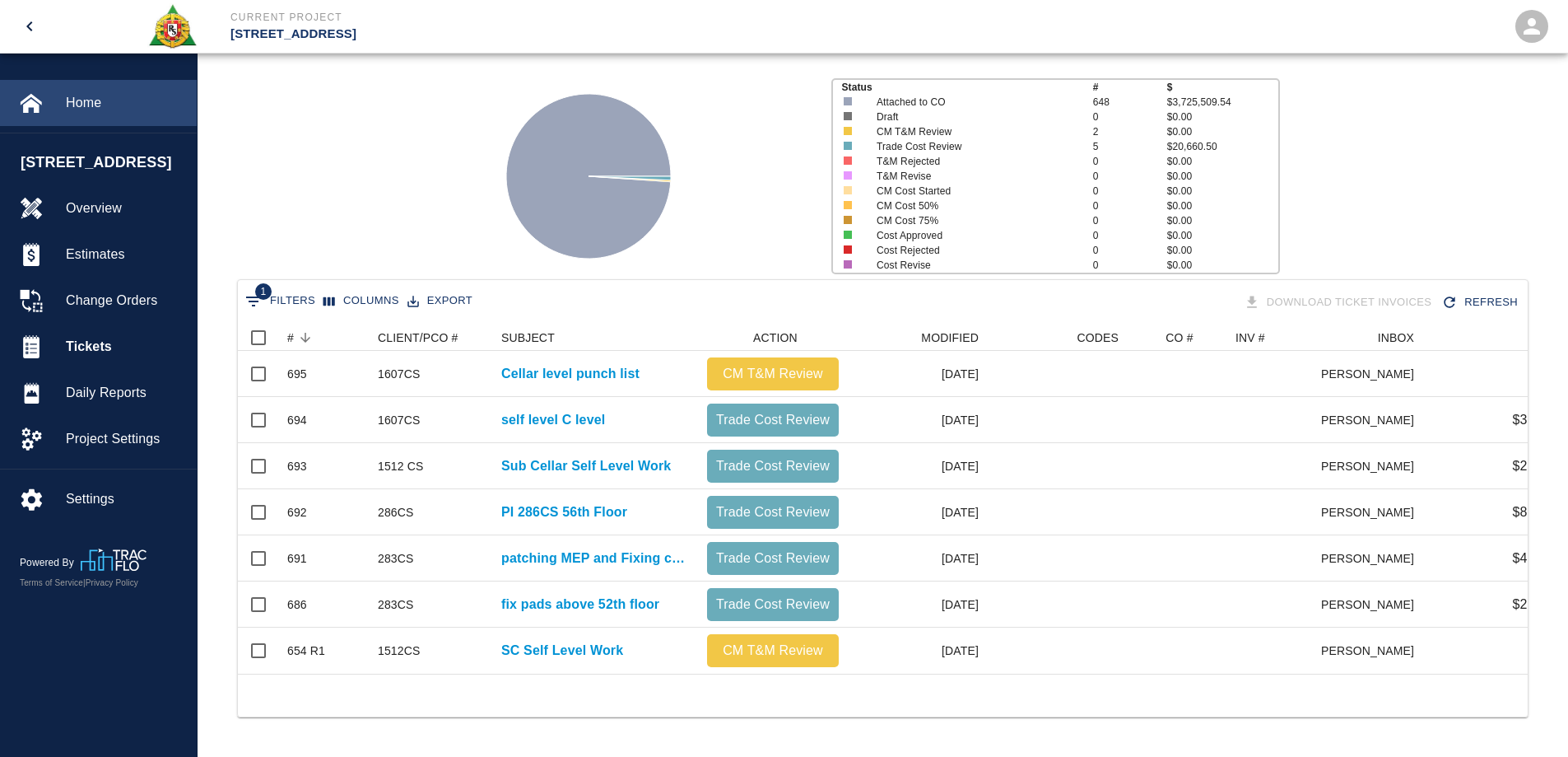
click at [96, 96] on span "Home" at bounding box center [124, 103] width 118 height 20
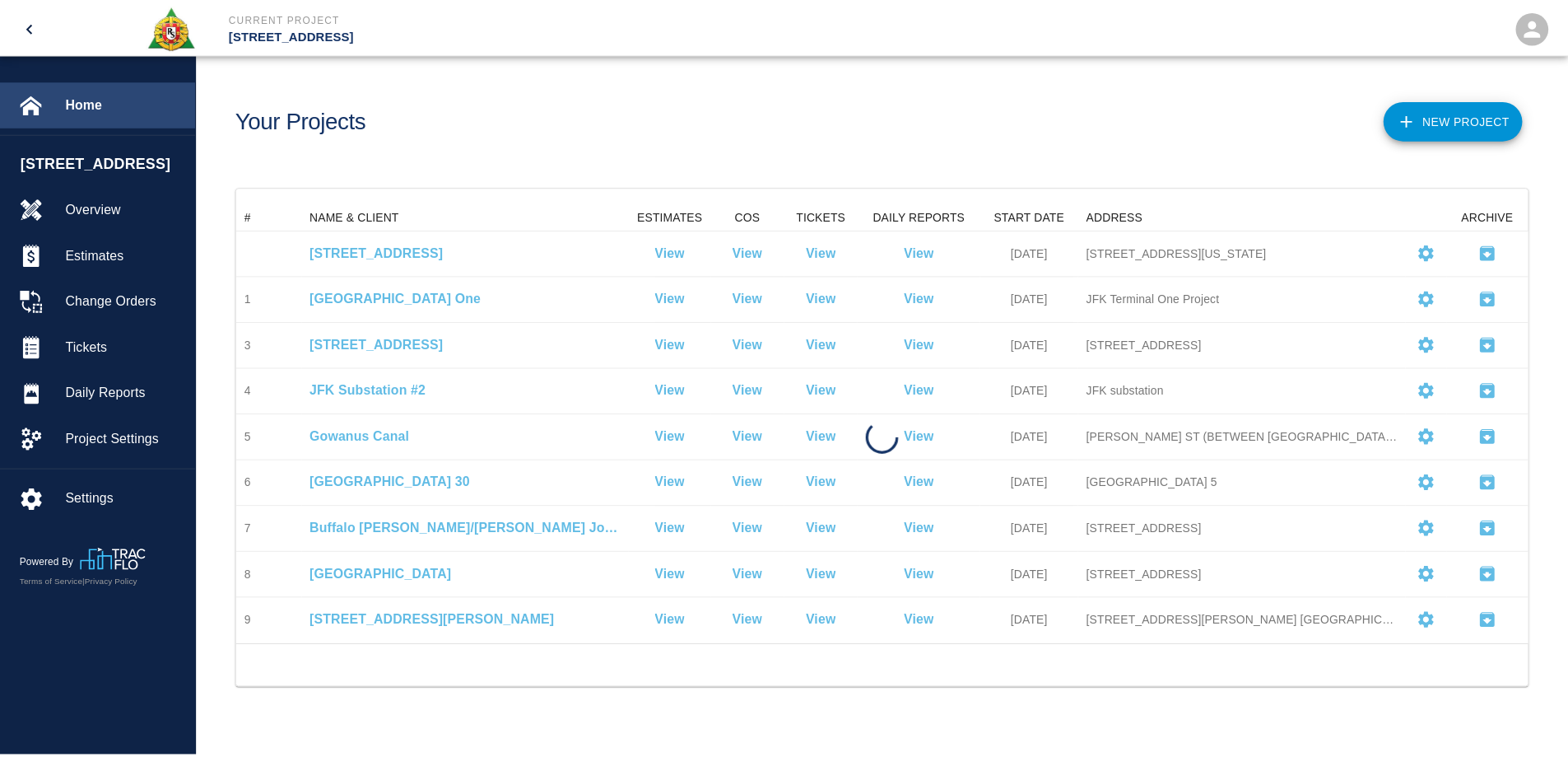
scroll to position [429, 1290]
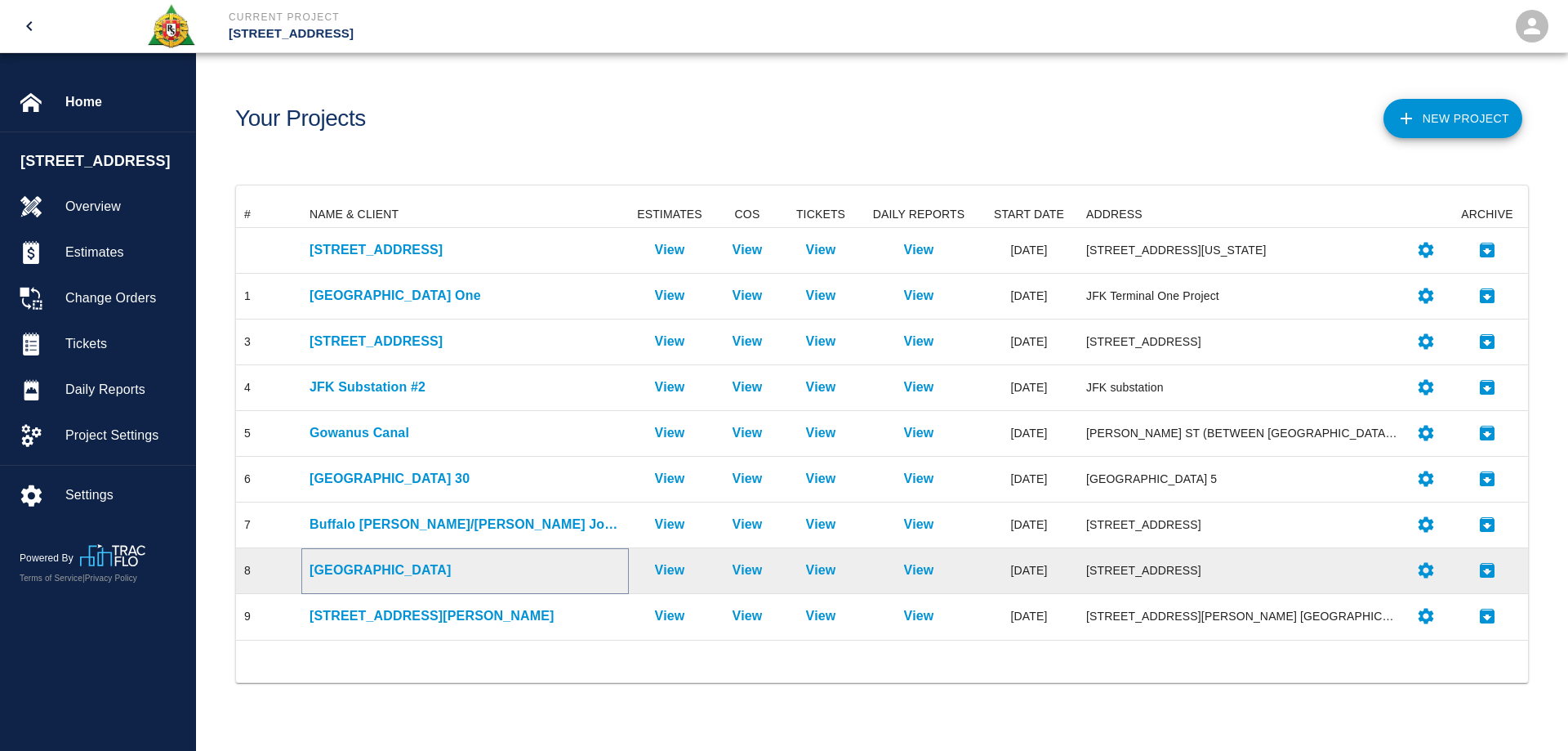
click at [378, 568] on p "[GEOGRAPHIC_DATA]" at bounding box center [465, 570] width 311 height 20
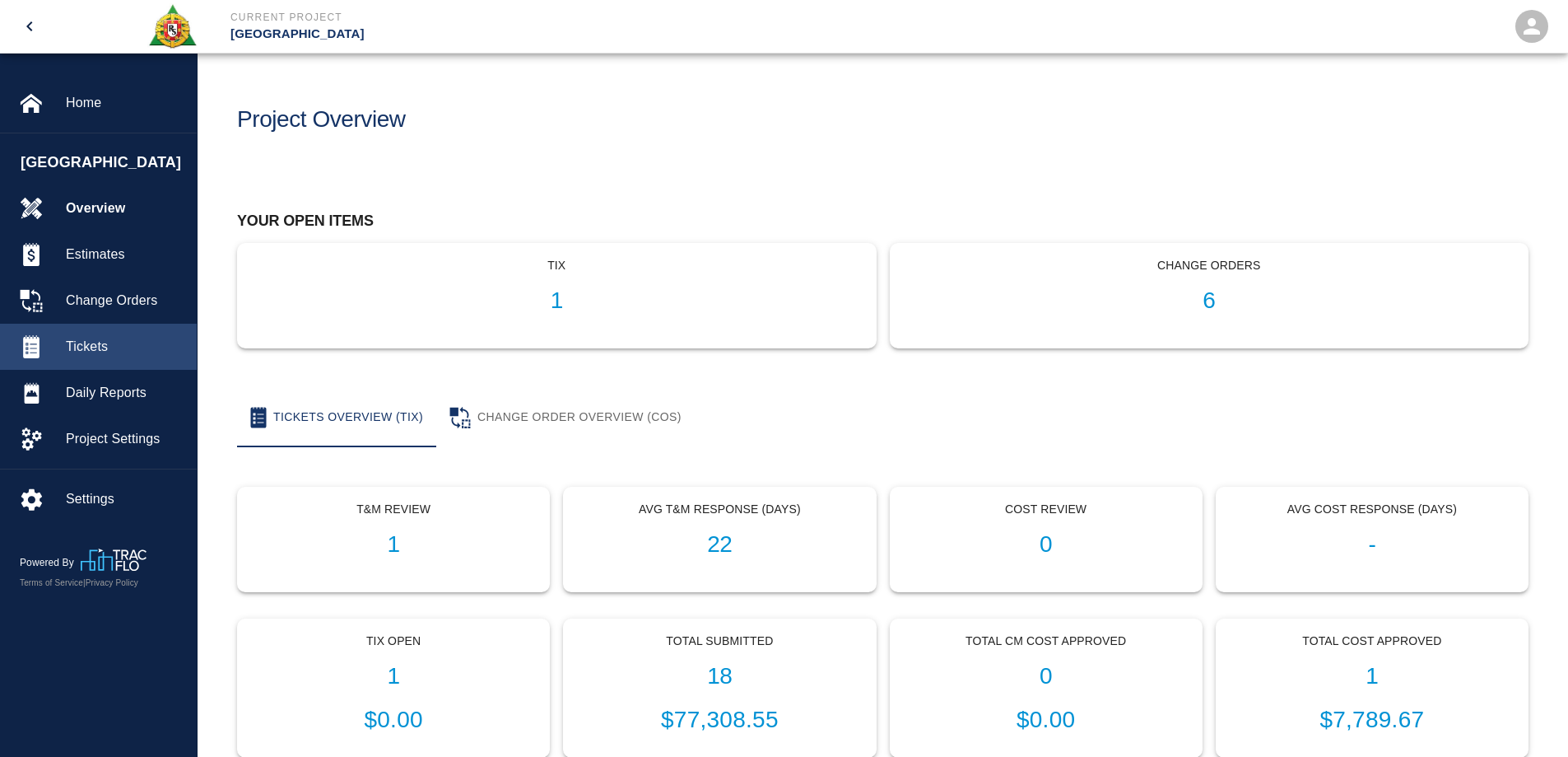
click at [105, 345] on span "Tickets" at bounding box center [124, 347] width 118 height 20
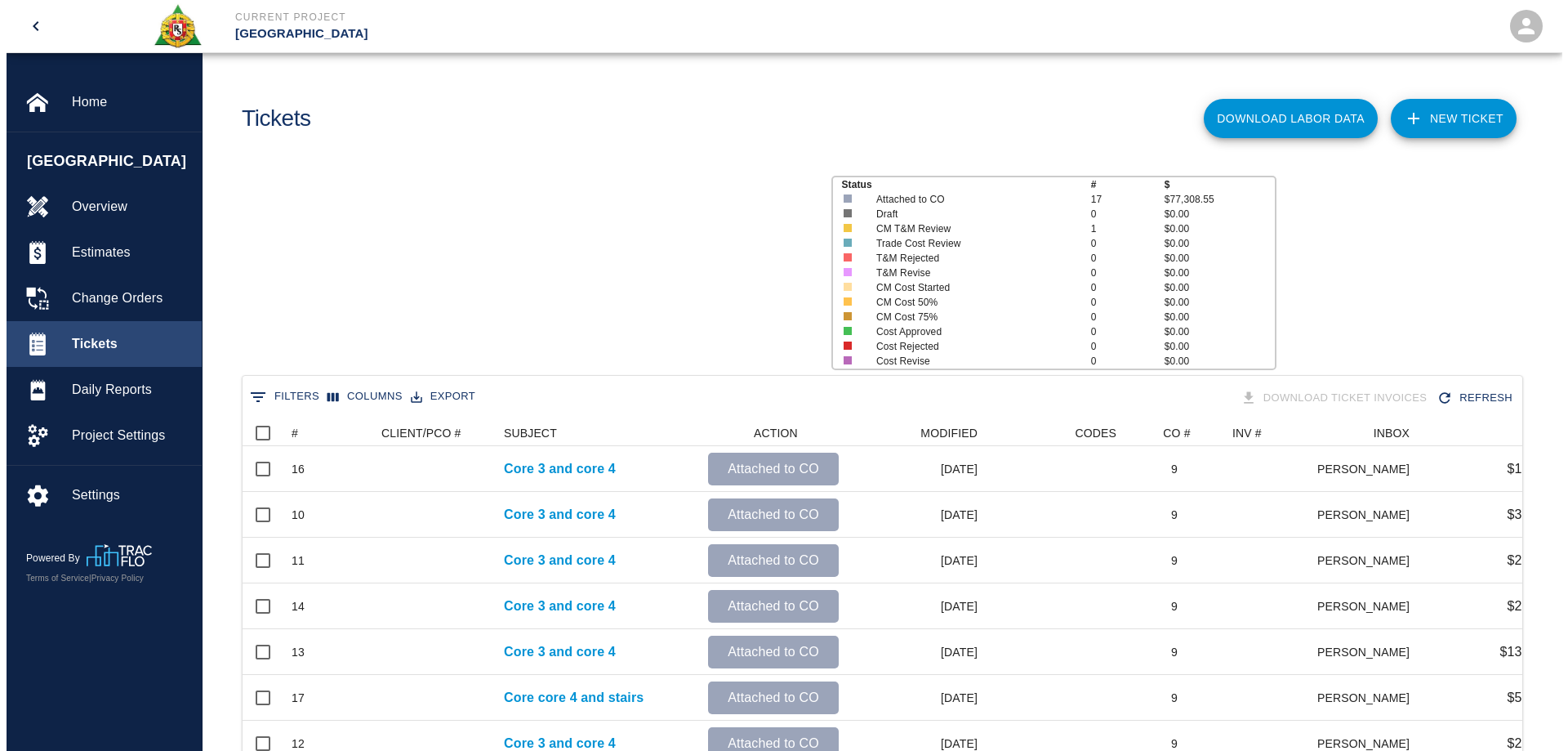
scroll to position [850, 1268]
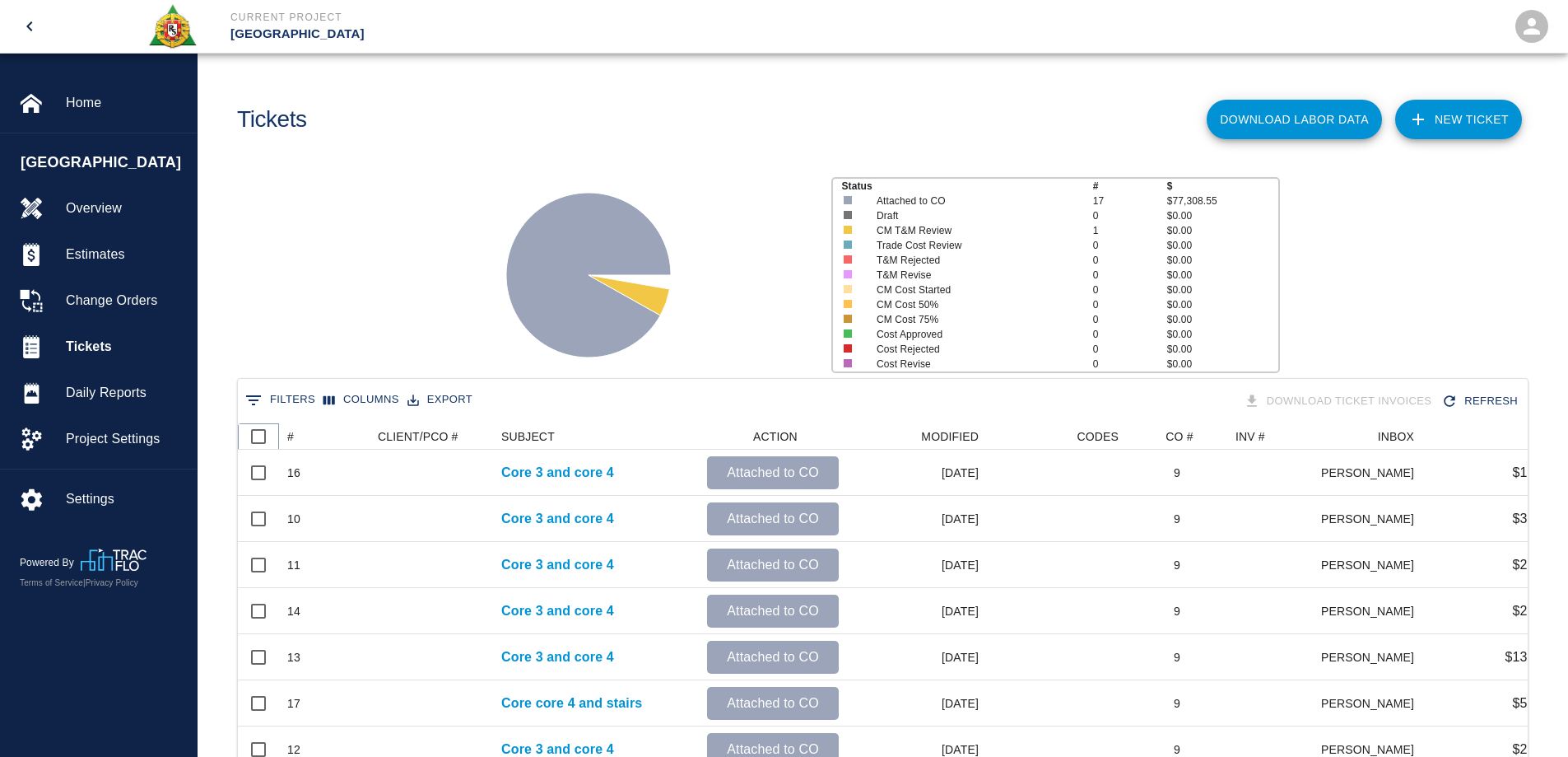
click at [285, 446] on icon at bounding box center [279, 437] width 20 height 20
click at [88, 96] on span "Home" at bounding box center [124, 103] width 118 height 20
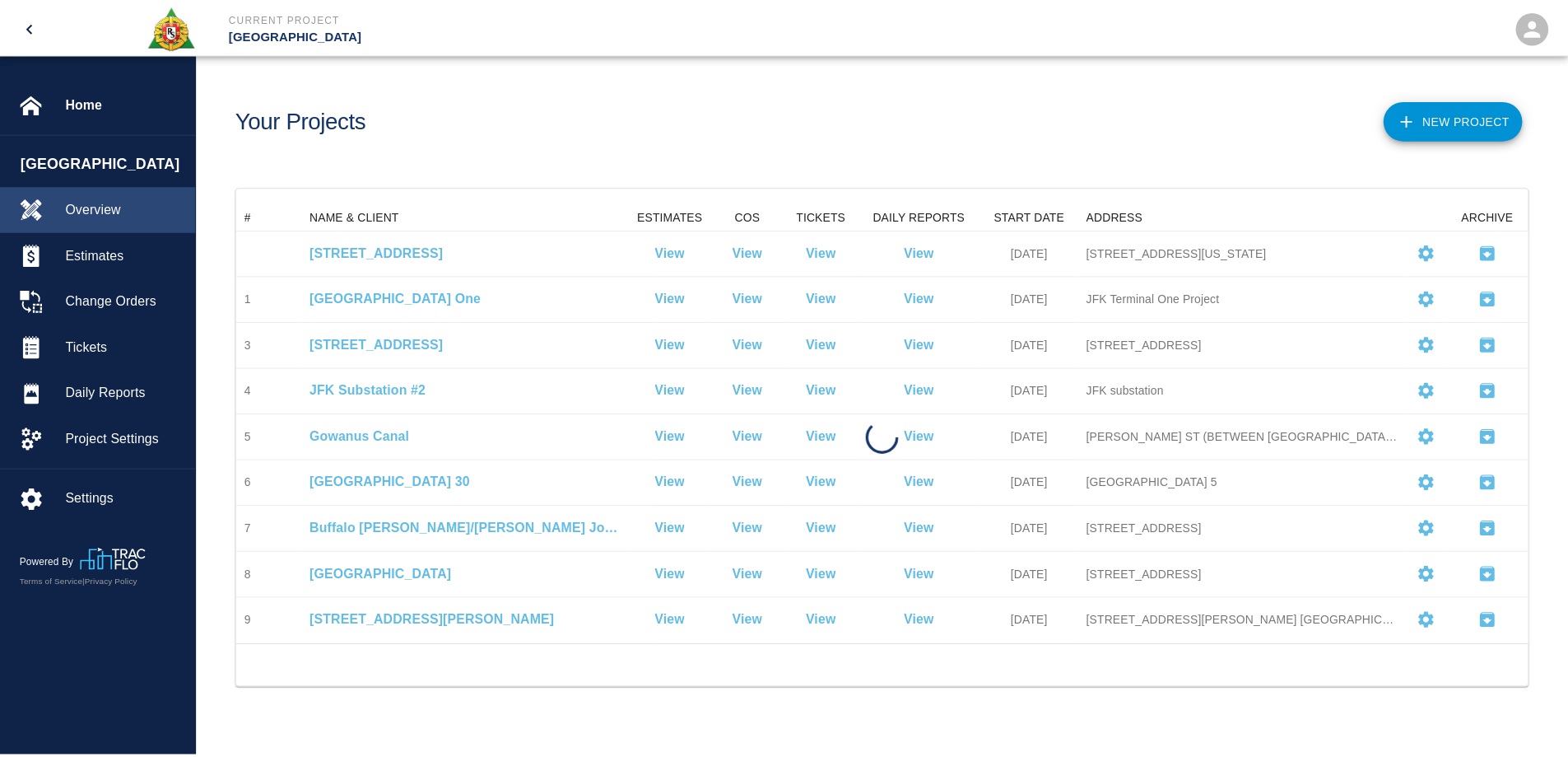
scroll to position [429, 1290]
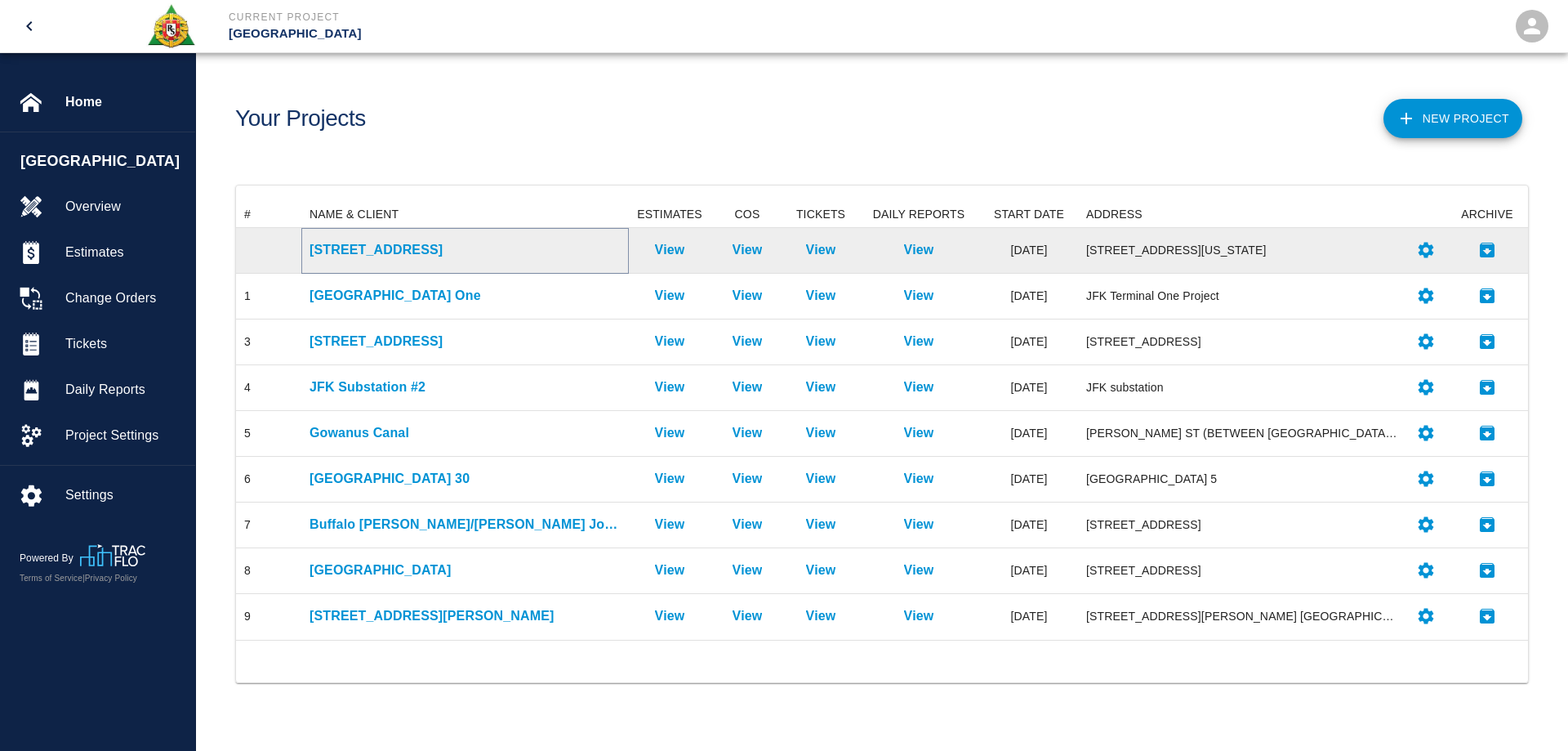
click at [338, 243] on p "[STREET_ADDRESS]" at bounding box center [465, 250] width 311 height 20
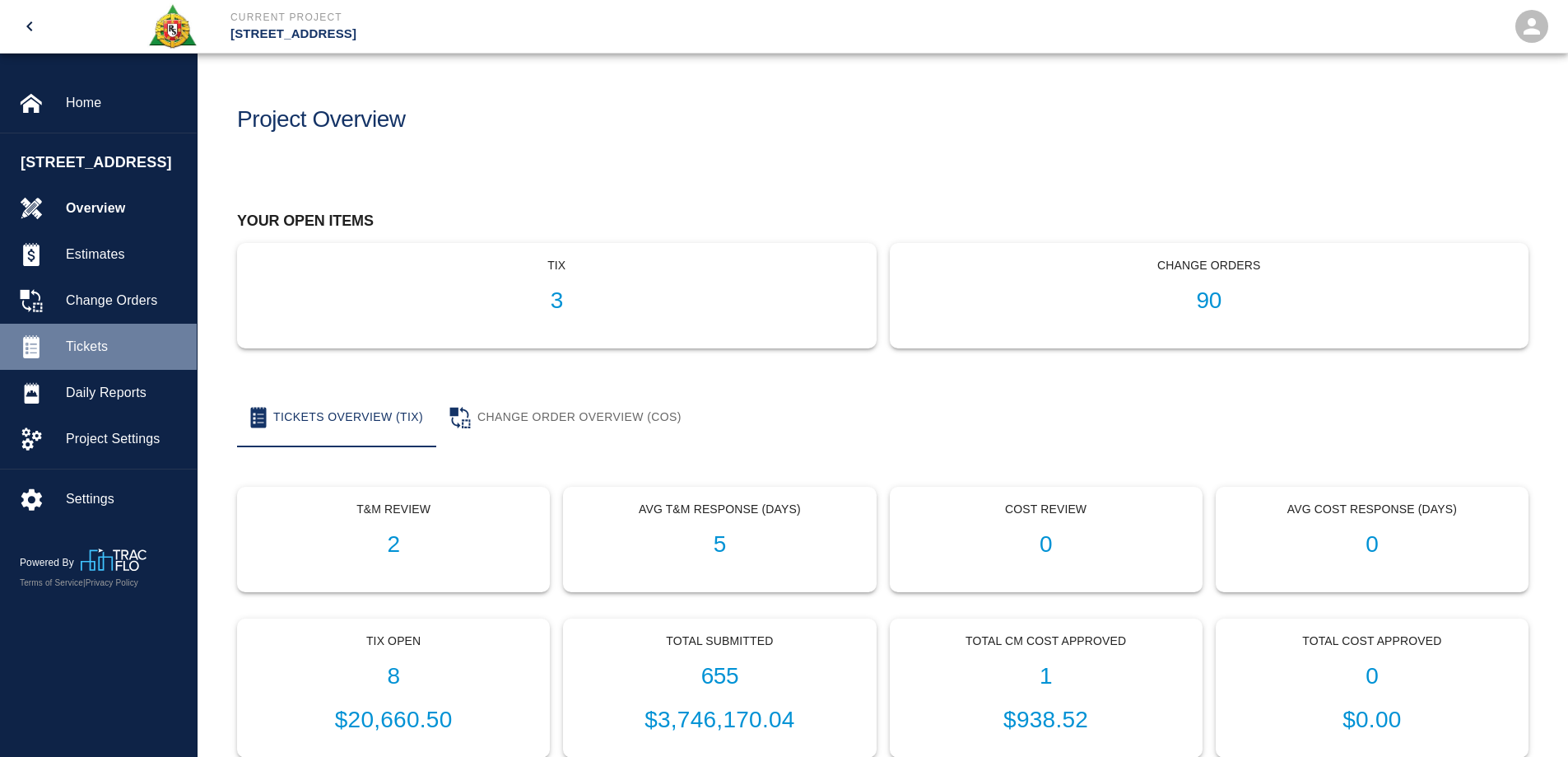
click at [78, 332] on div "Tickets" at bounding box center [98, 347] width 197 height 47
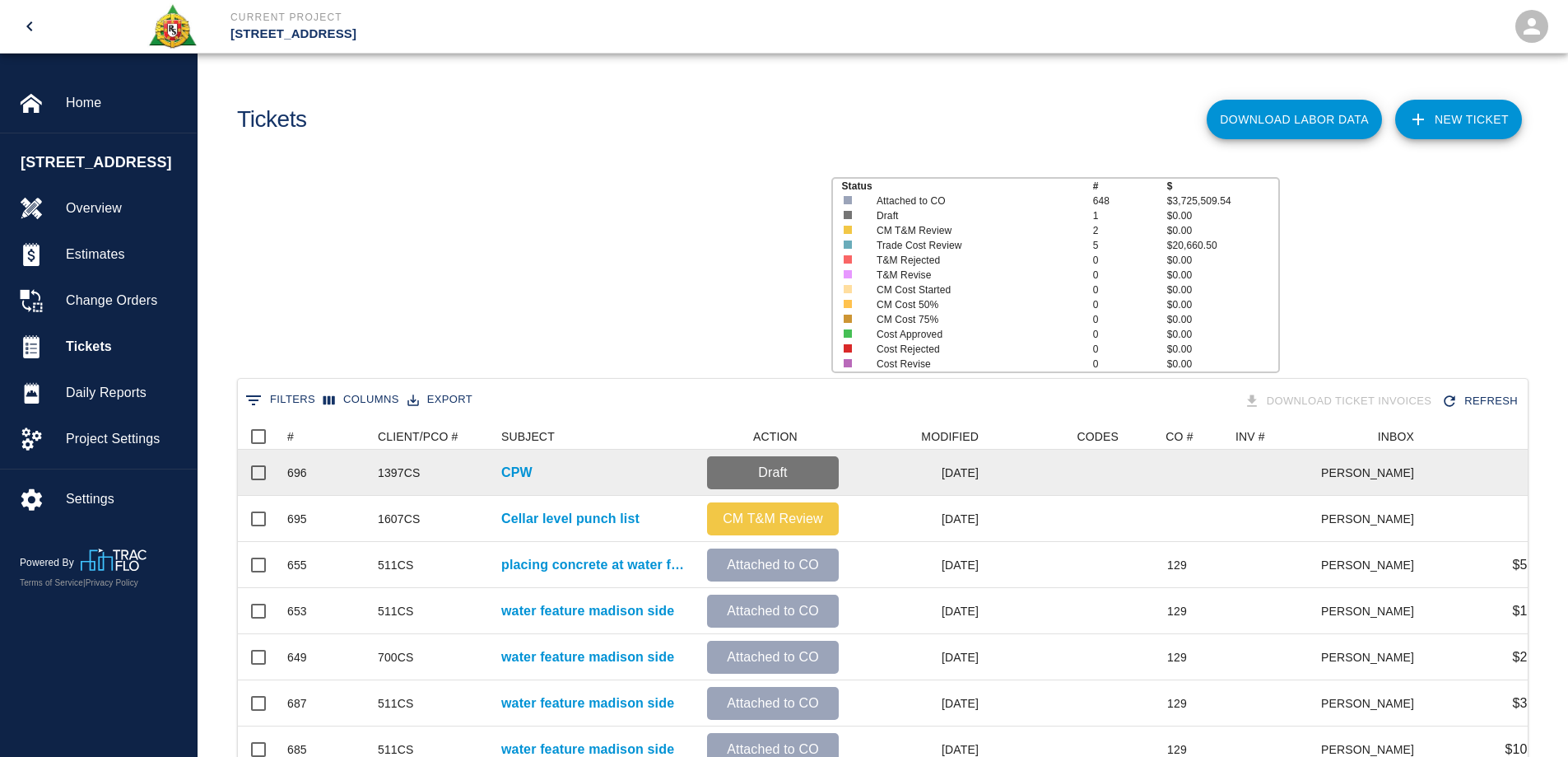
scroll to position [949, 1278]
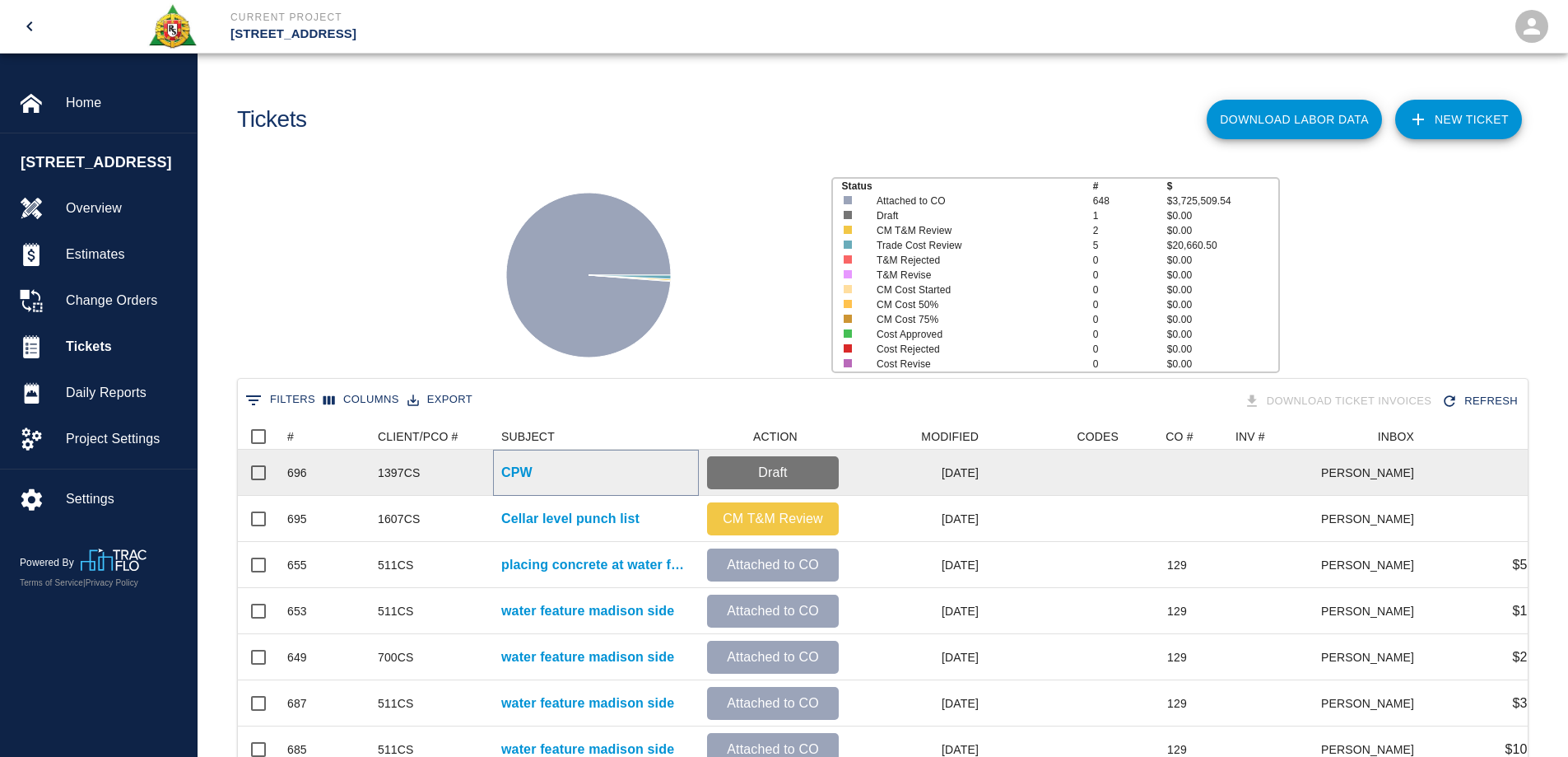
click at [520, 474] on p "CPW" at bounding box center [517, 473] width 31 height 20
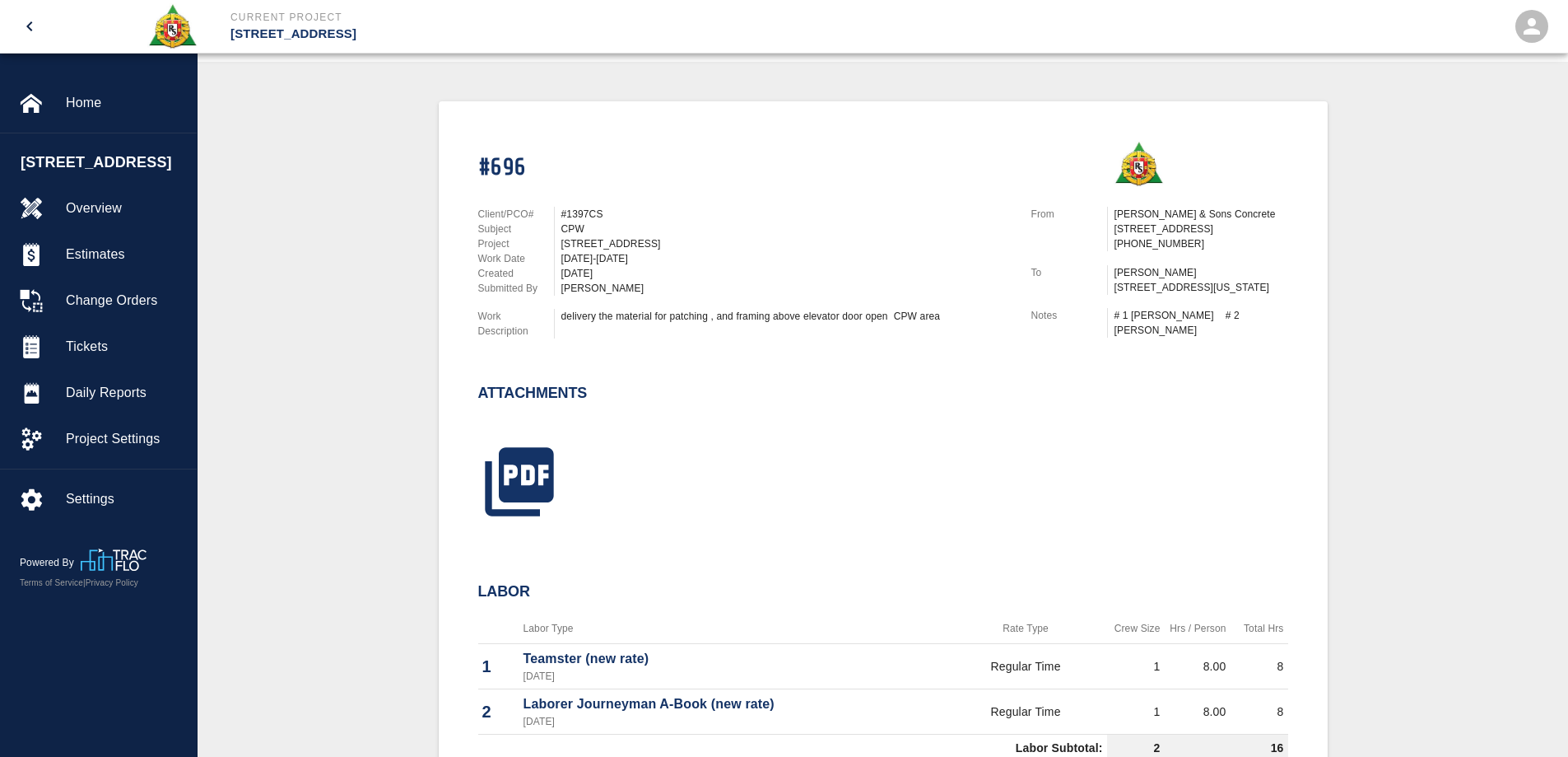
scroll to position [329, 0]
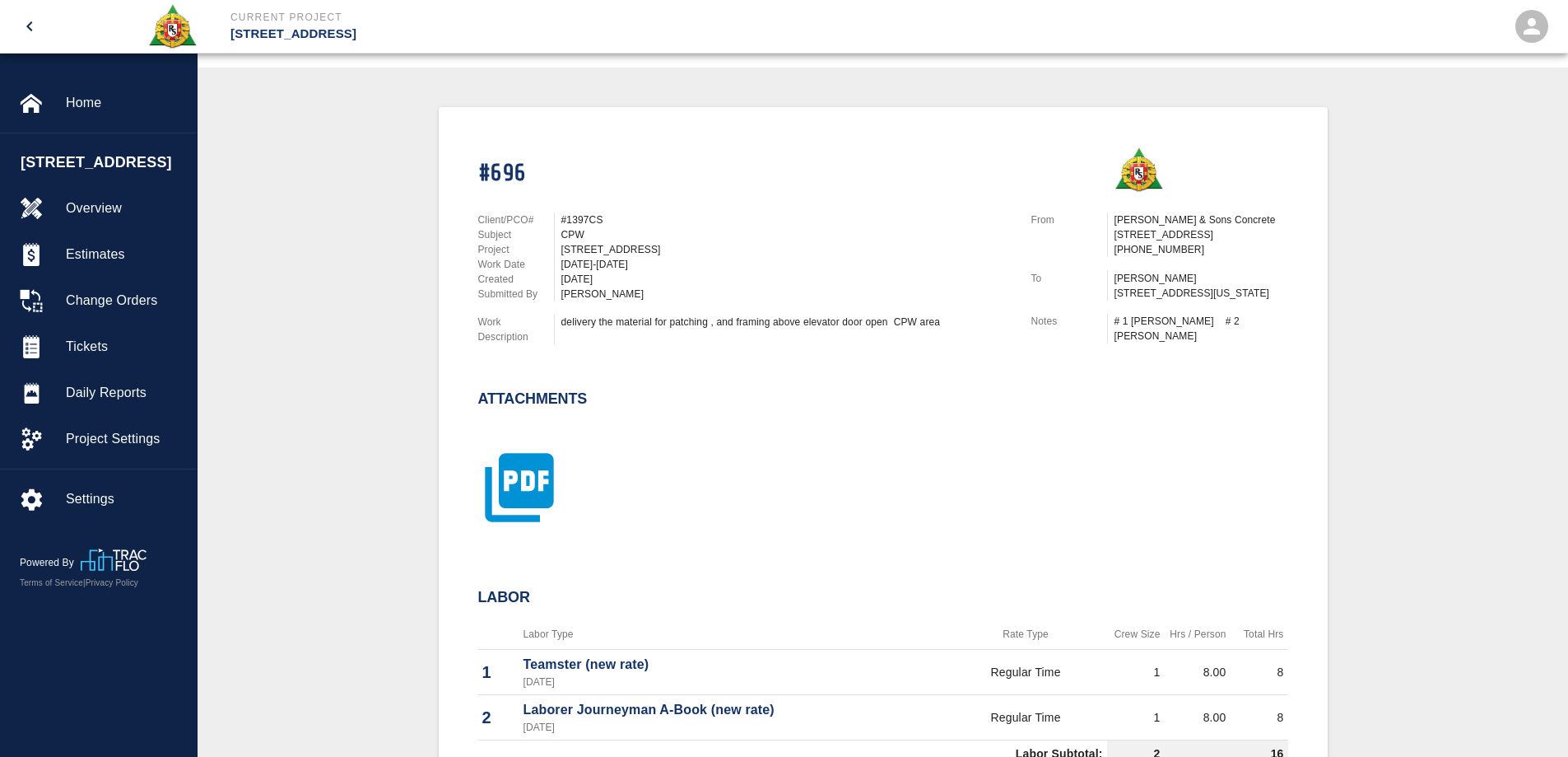
click at [524, 497] on icon "button" at bounding box center [520, 487] width 82 height 82
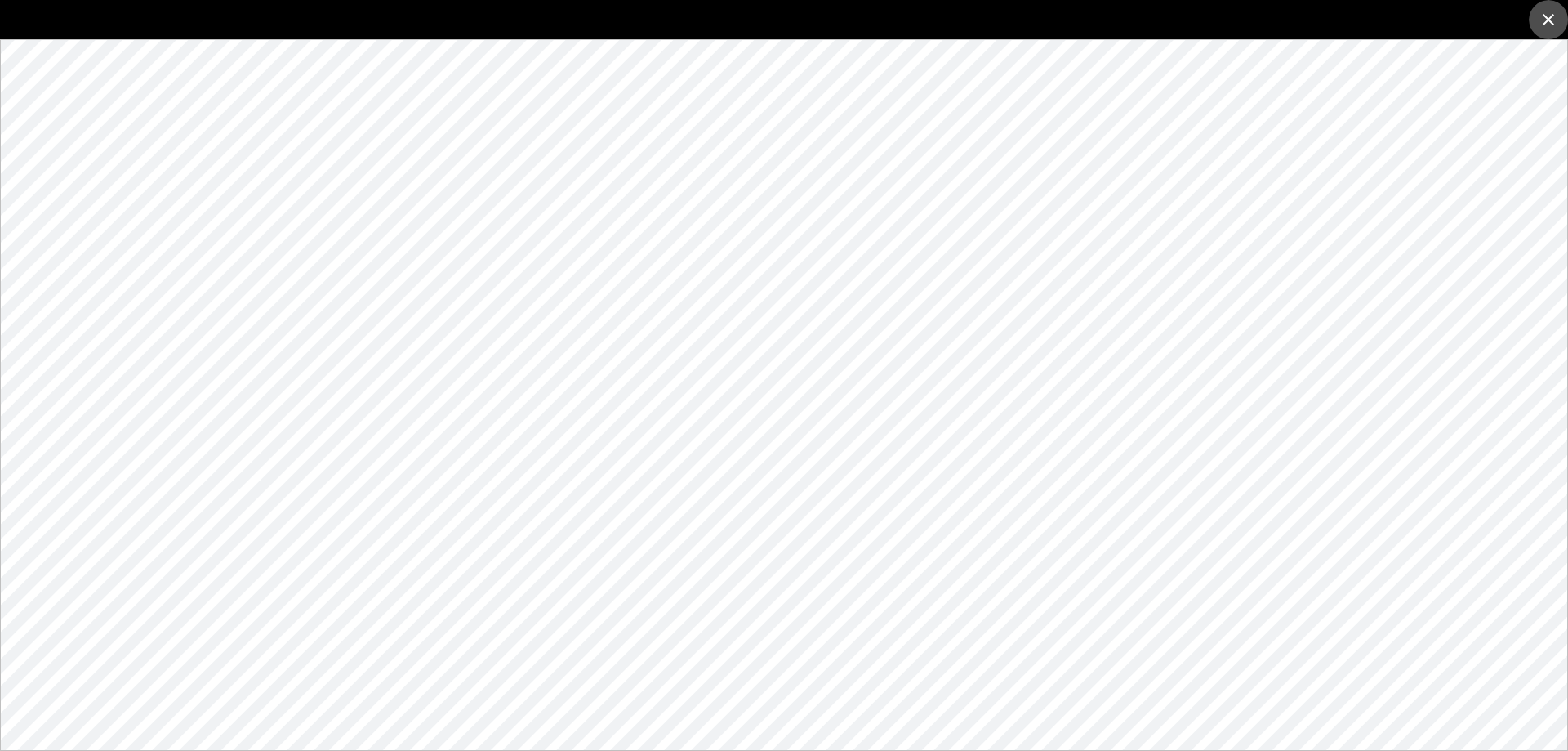
click at [1550, 26] on icon "close" at bounding box center [1548, 20] width 20 height 20
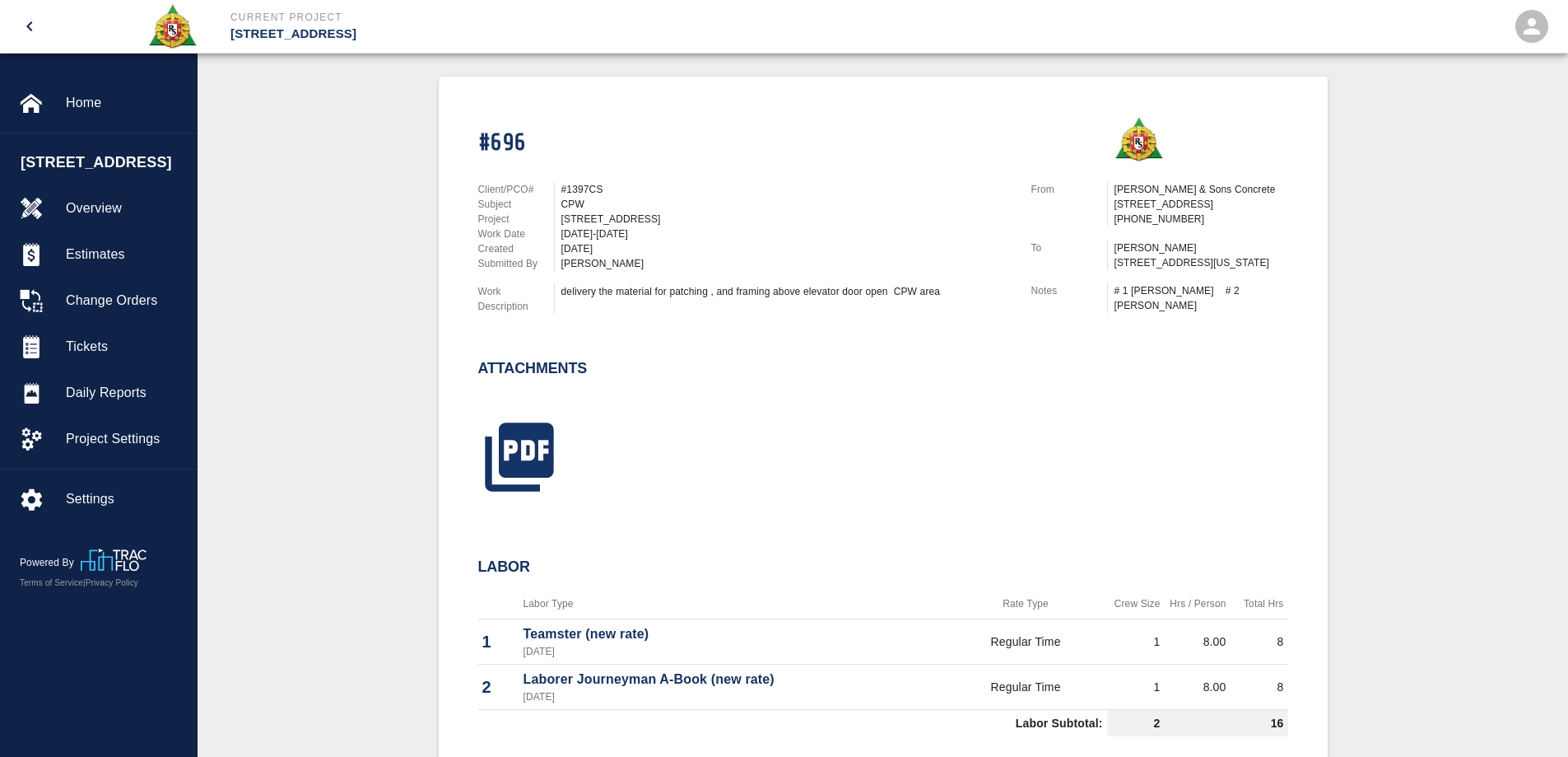
scroll to position [0, 0]
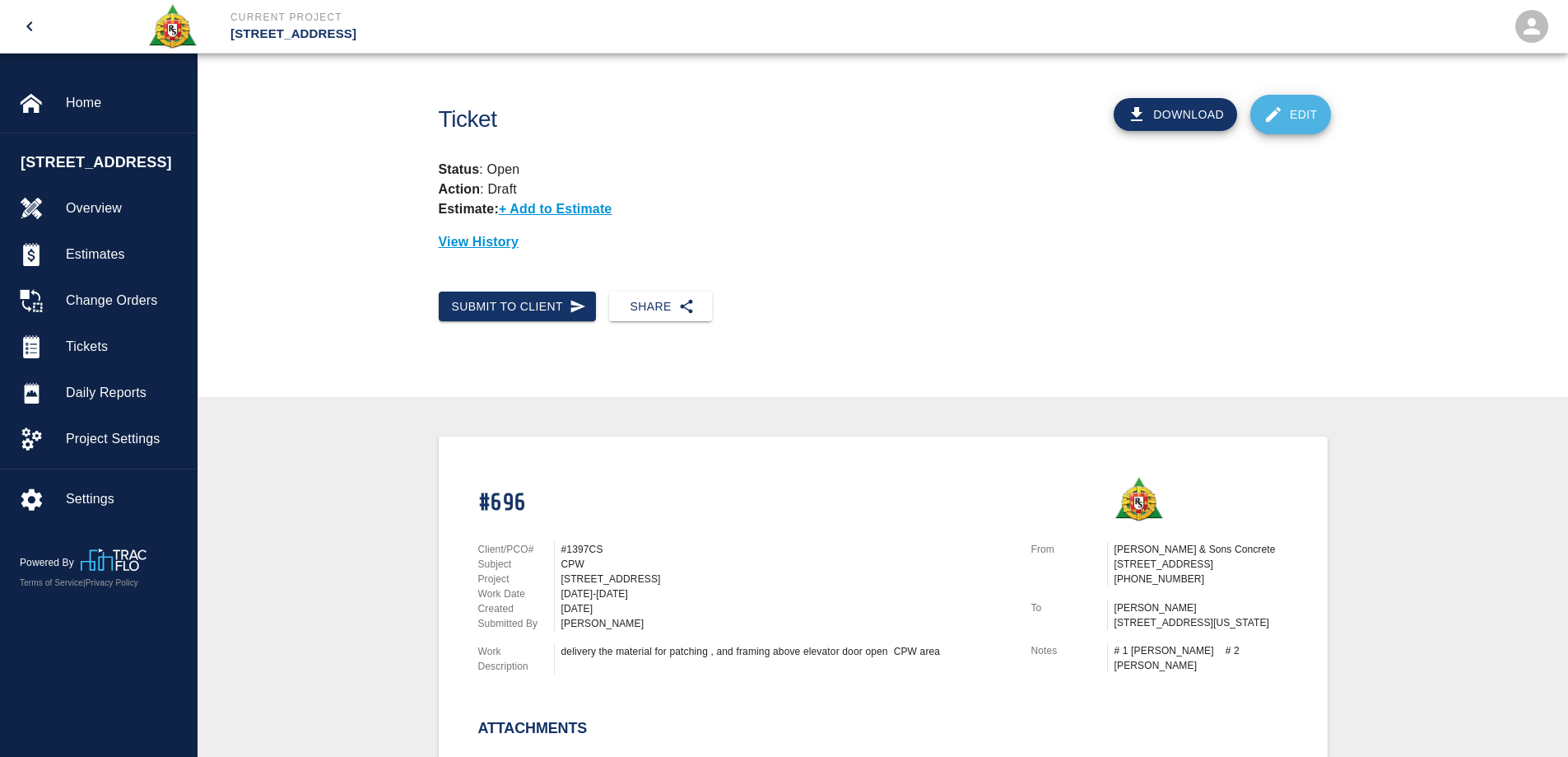
click at [1299, 121] on link "Edit" at bounding box center [1291, 114] width 80 height 39
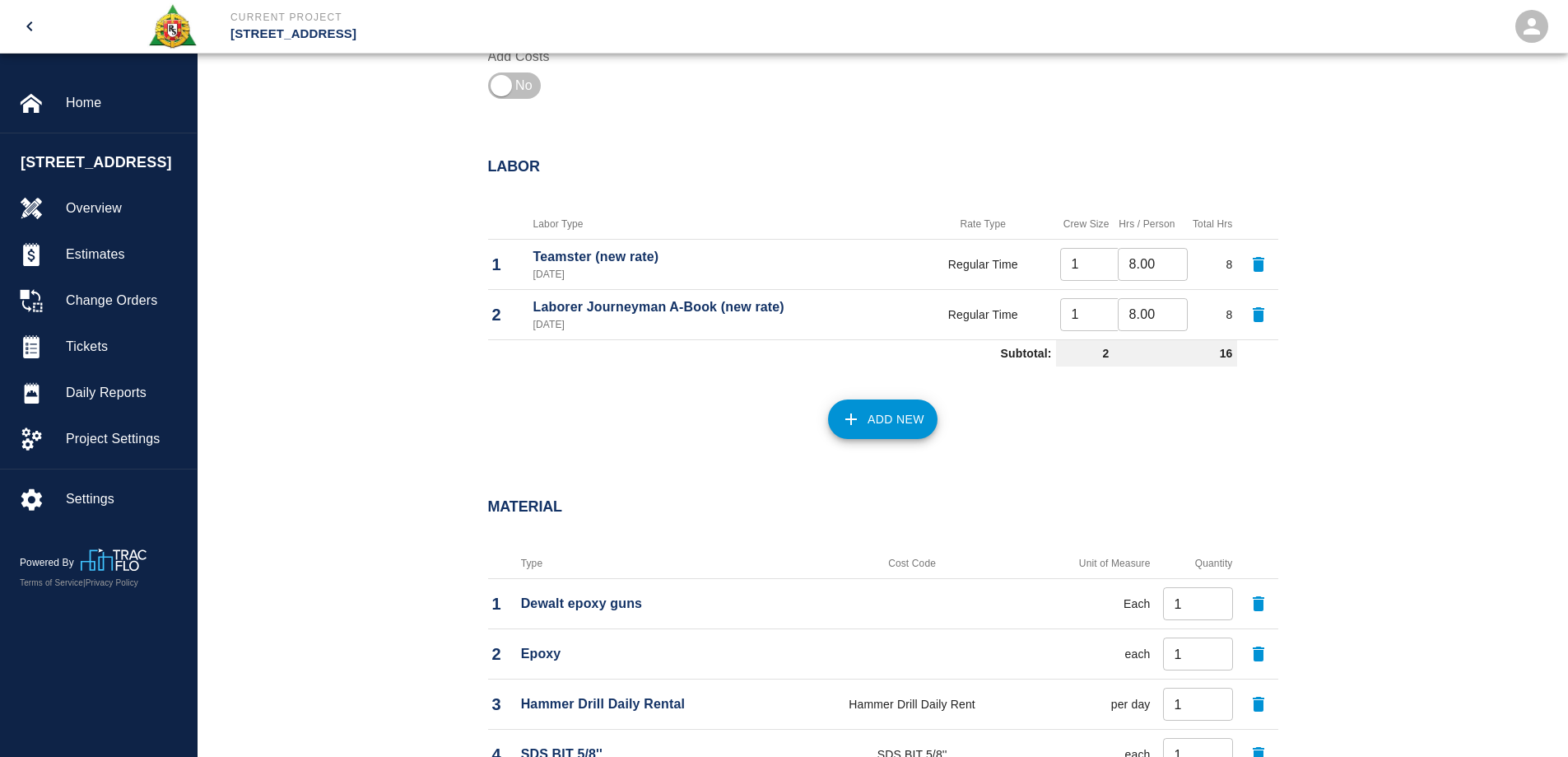
scroll to position [1318, 0]
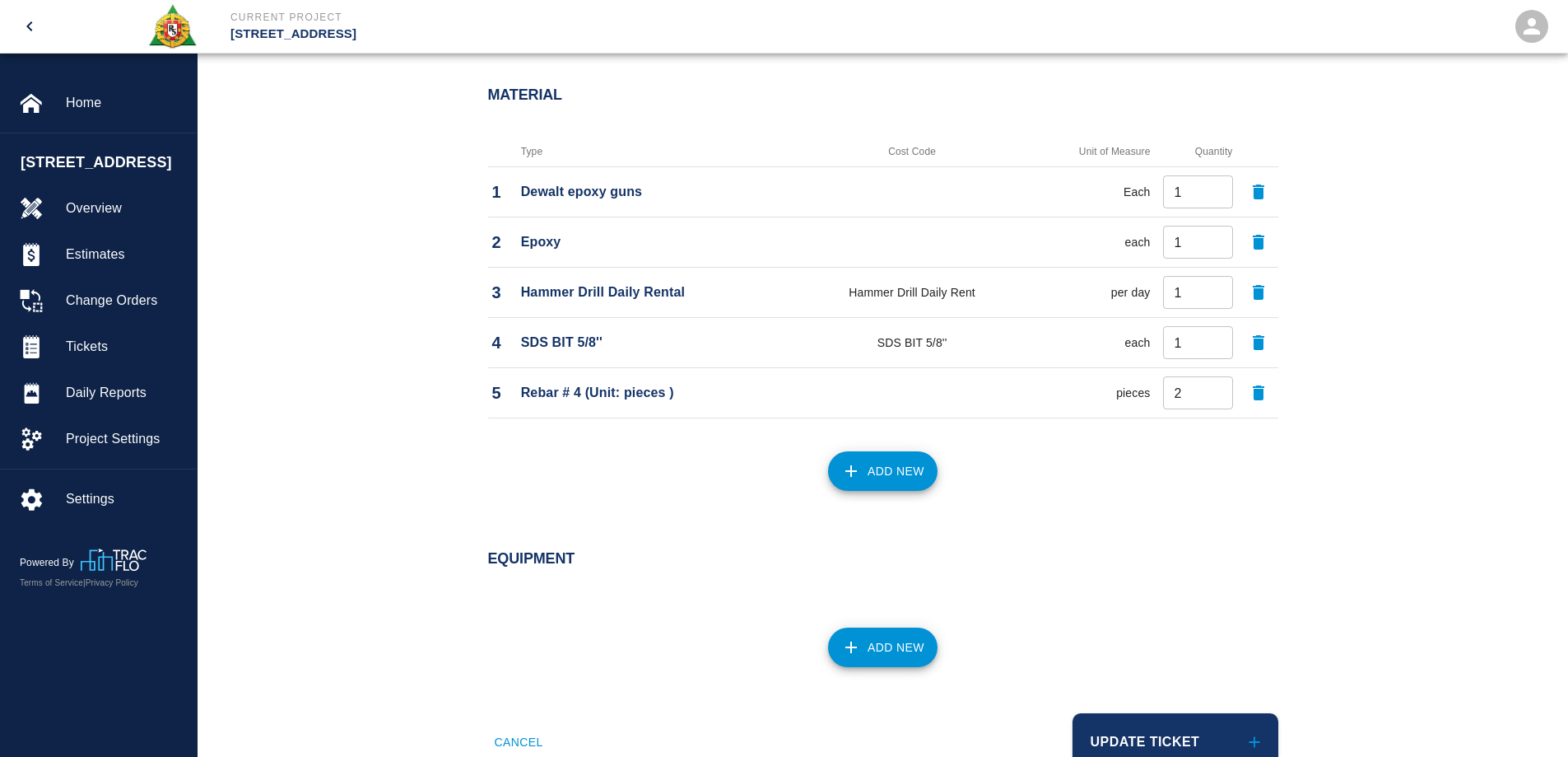
click at [872, 478] on button "Add New" at bounding box center [882, 471] width 109 height 39
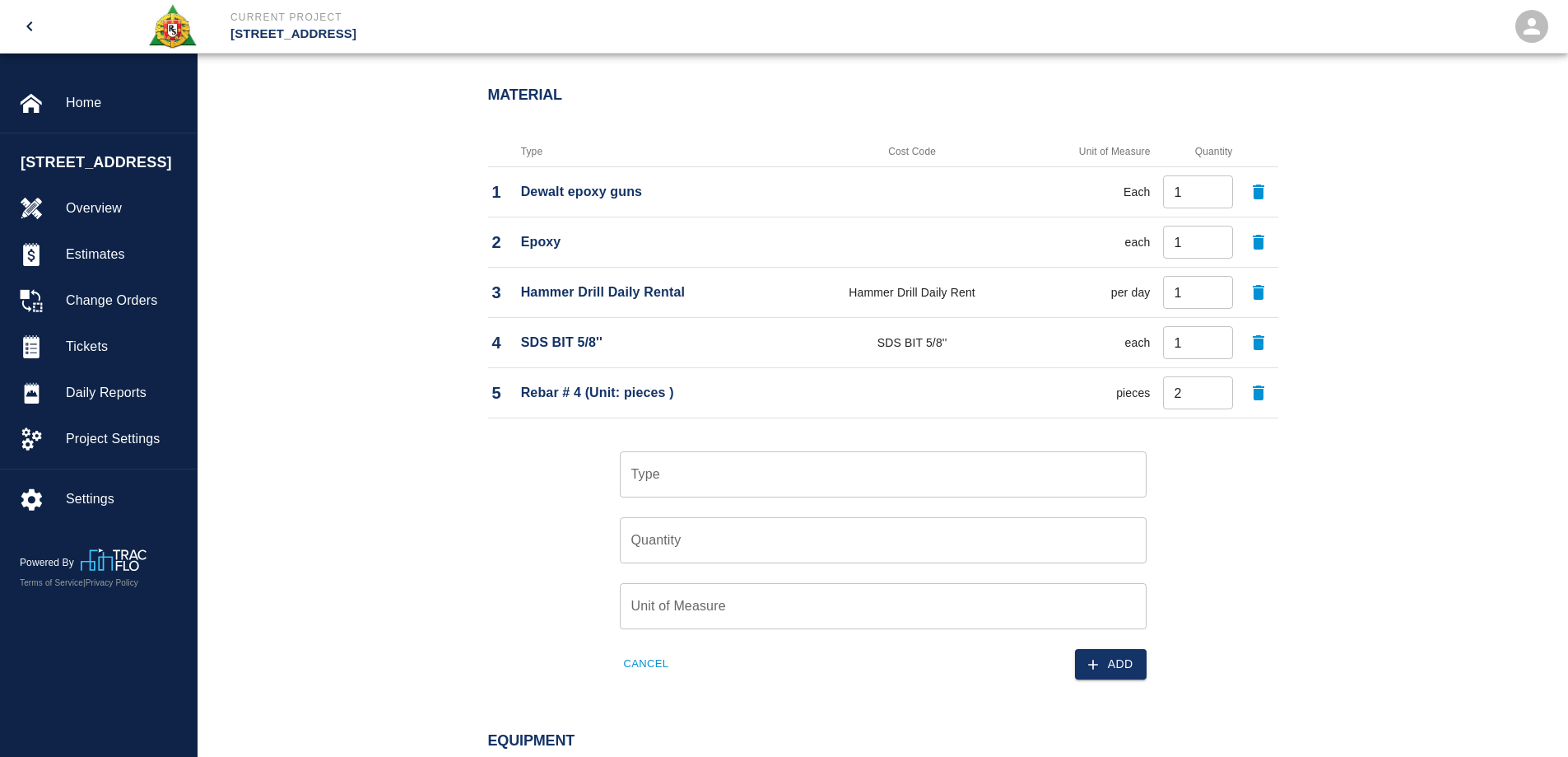
click at [680, 479] on input "Type" at bounding box center [883, 474] width 512 height 31
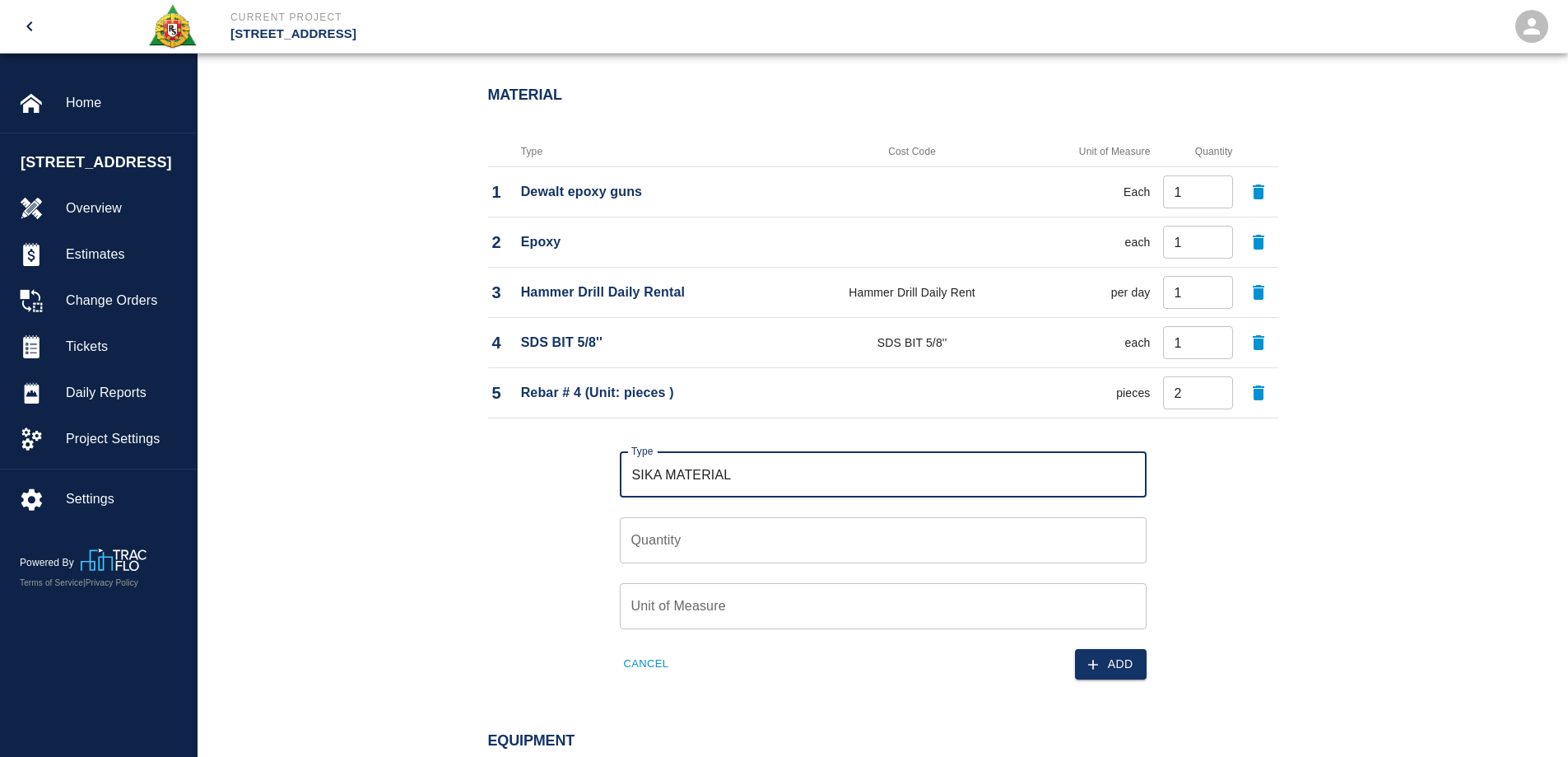
type input "SIKA MATERIAL"
click at [704, 539] on input "Quantity" at bounding box center [883, 540] width 527 height 47
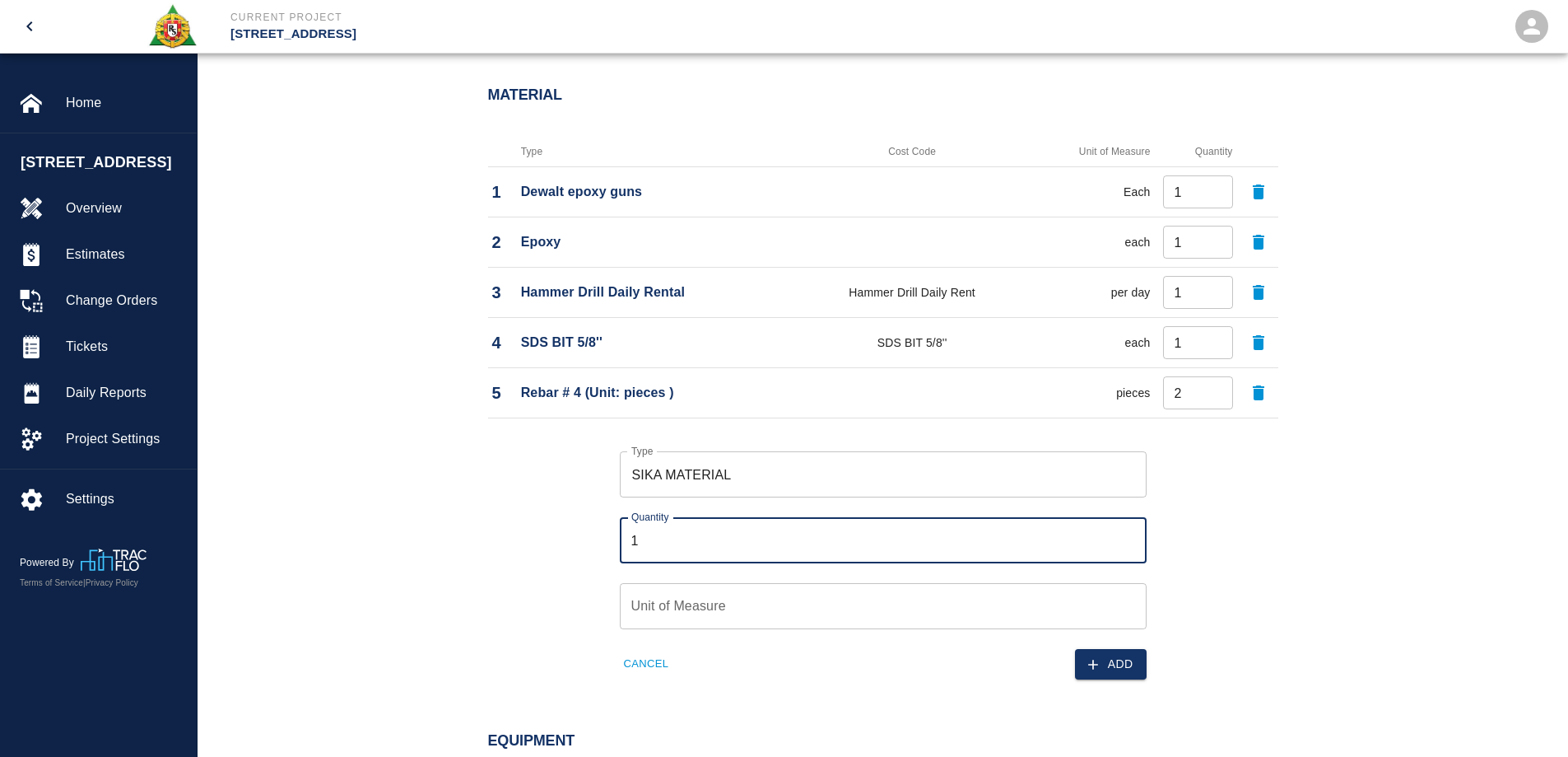
type input "1"
click at [713, 607] on input "Unit of Measure" at bounding box center [883, 606] width 527 height 47
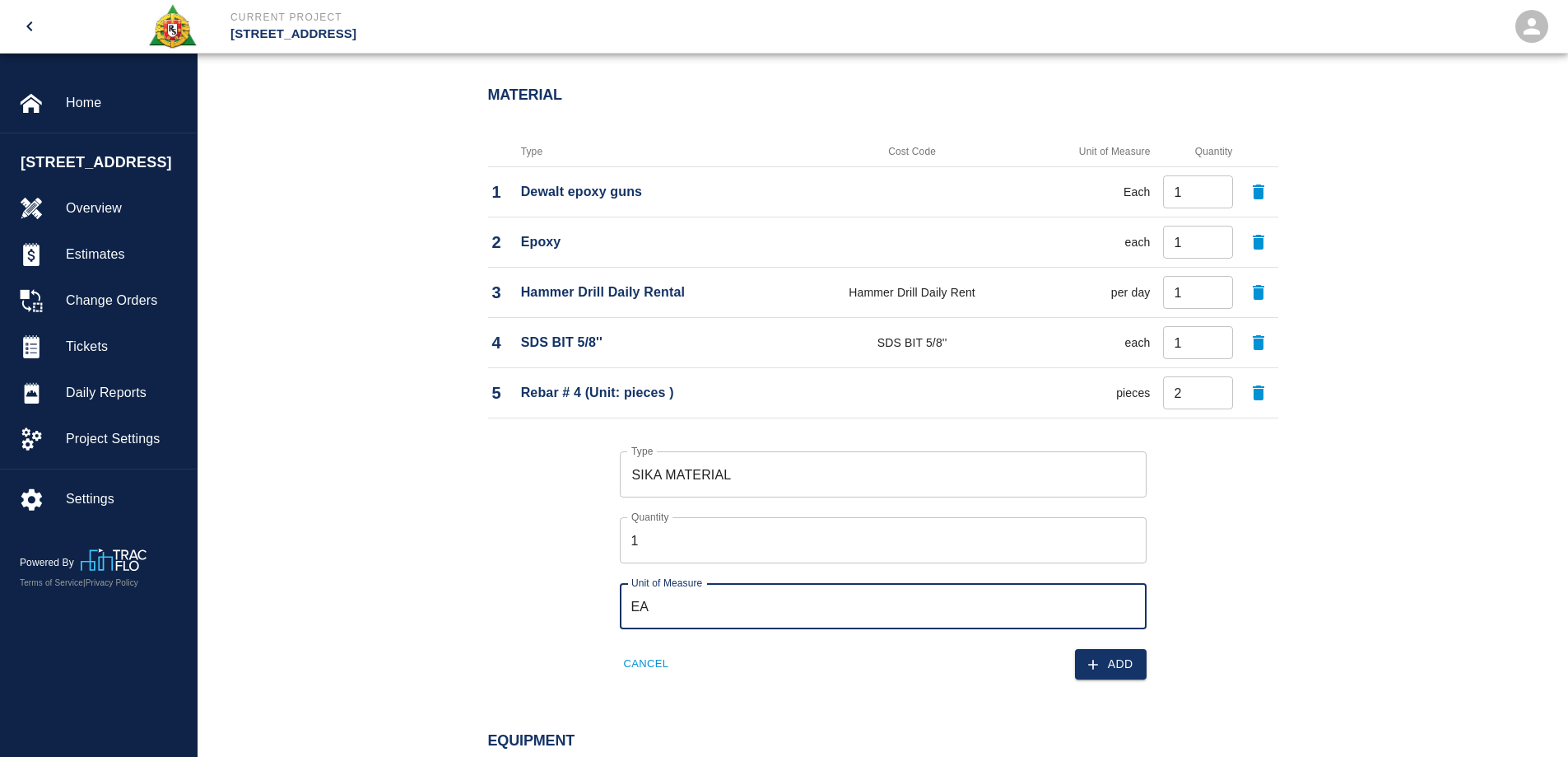
type input "each"
click at [665, 661] on button "Cancel" at bounding box center [646, 664] width 54 height 26
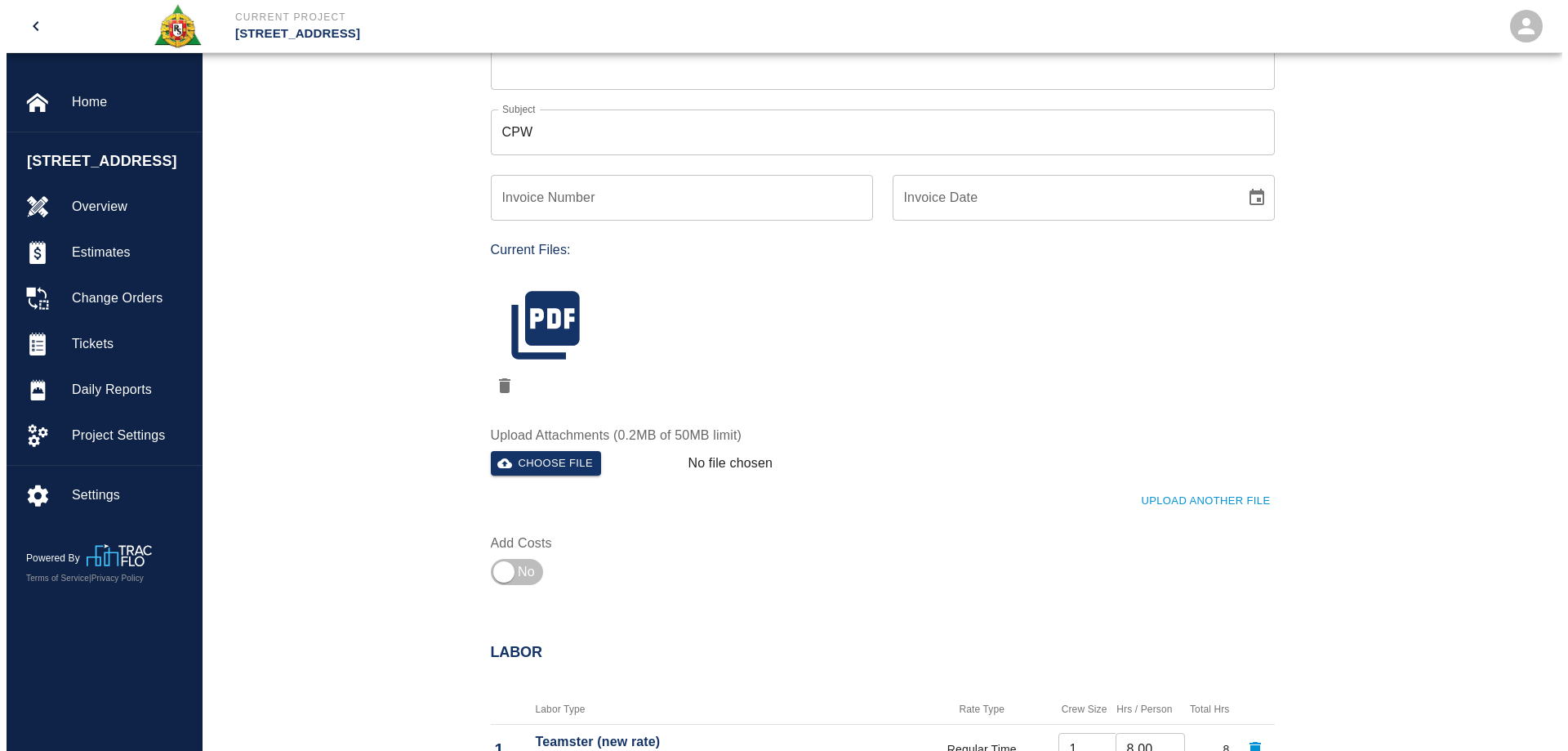
scroll to position [135, 0]
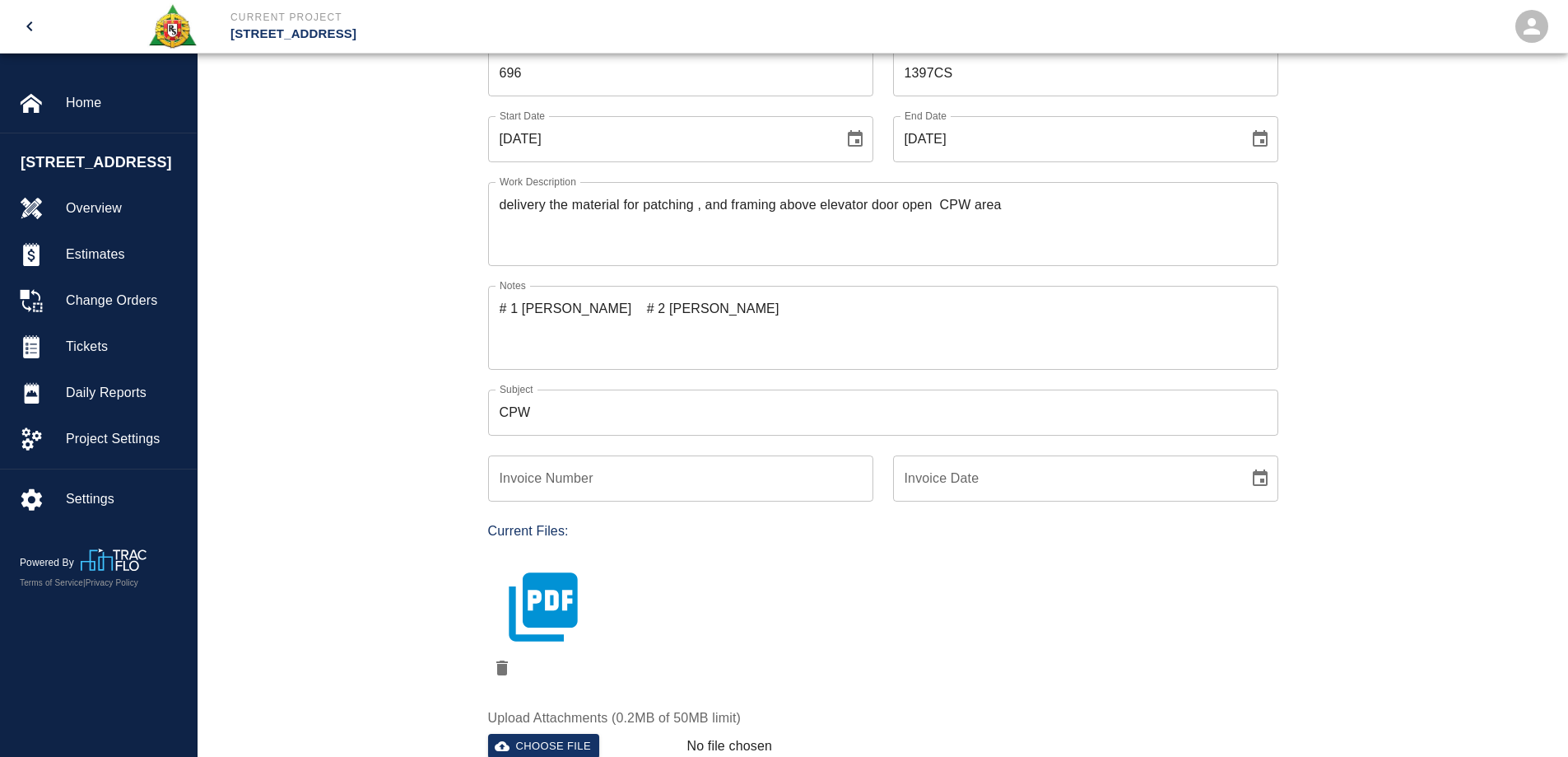
click at [564, 600] on icon "button" at bounding box center [543, 607] width 82 height 82
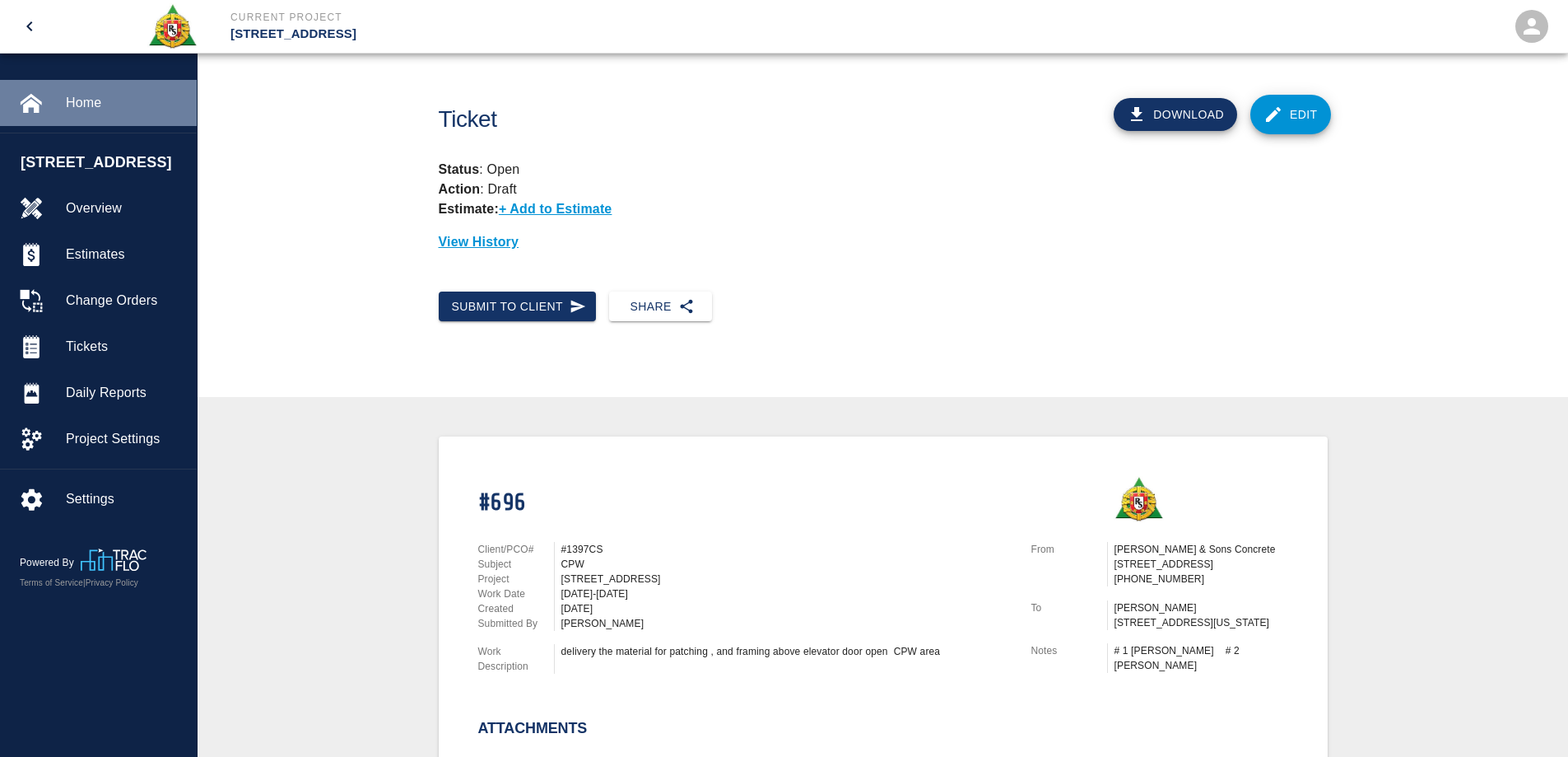
click at [75, 95] on span "Home" at bounding box center [124, 103] width 118 height 20
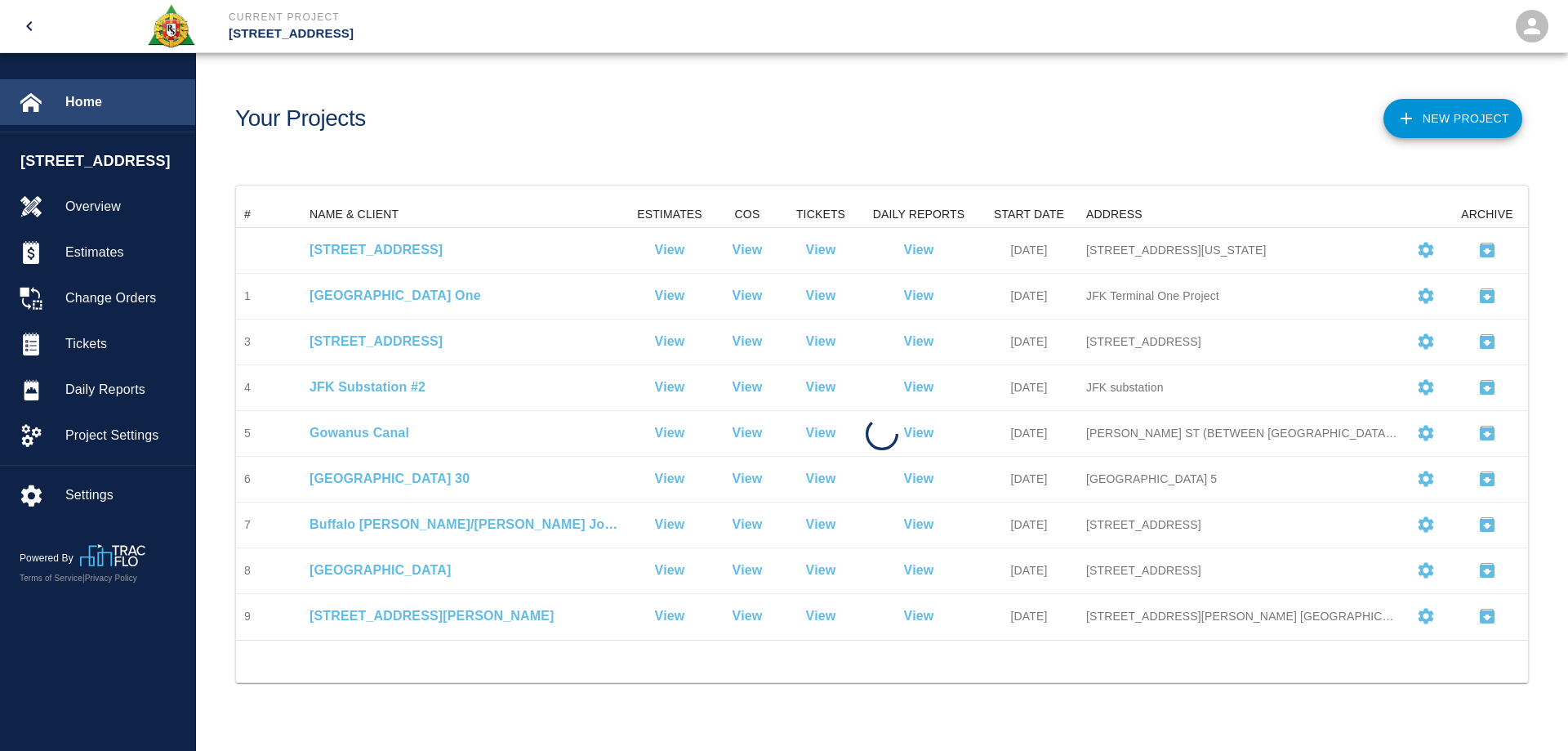
scroll to position [425, 1280]
